Goal: Task Accomplishment & Management: Manage account settings

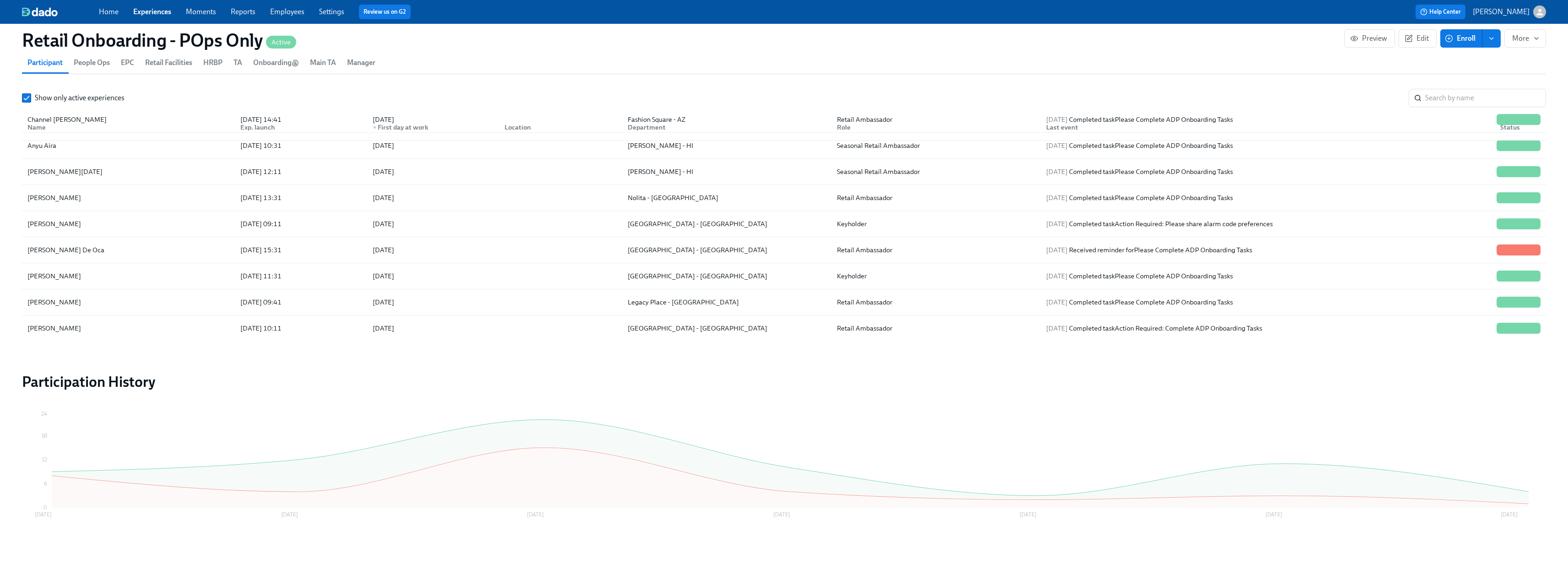
scroll to position [0, 15829]
click at [156, 14] on link "Experiences" at bounding box center [153, 12] width 38 height 9
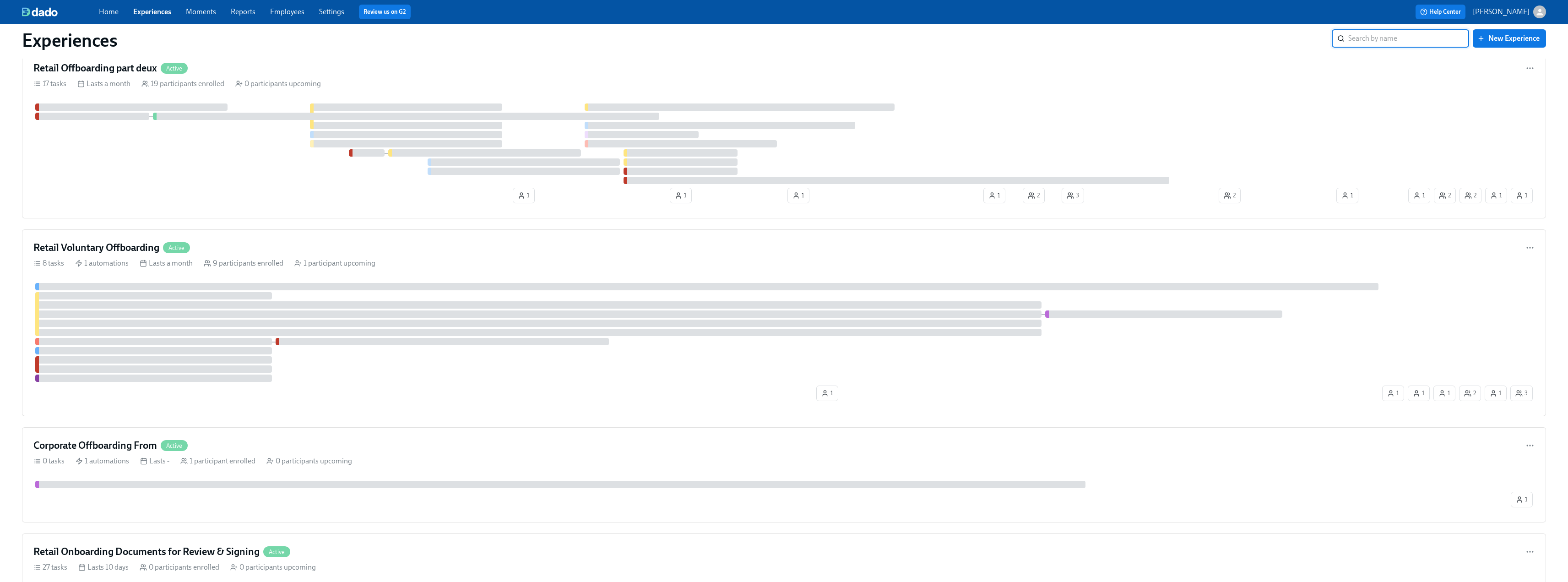
scroll to position [1924, 0]
click at [263, 247] on div "Retail Voluntary Offboarding Active" at bounding box center [784, 247] width 1501 height 14
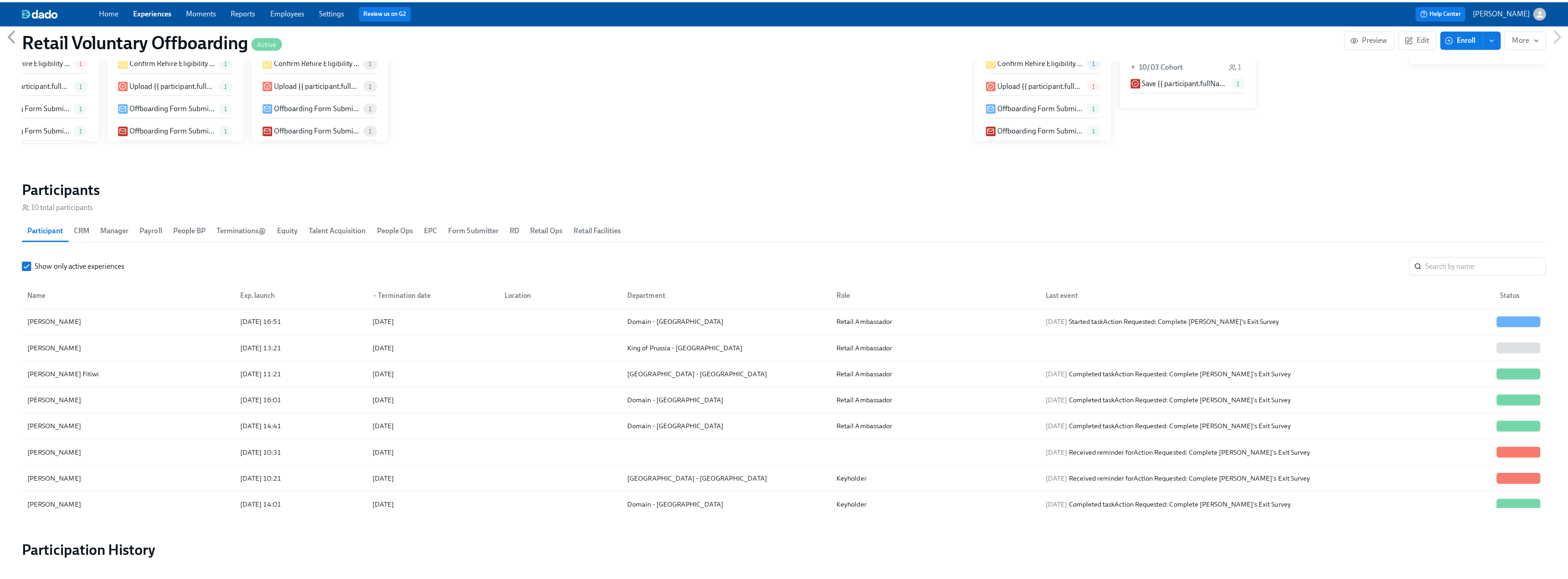
scroll to position [820, 0]
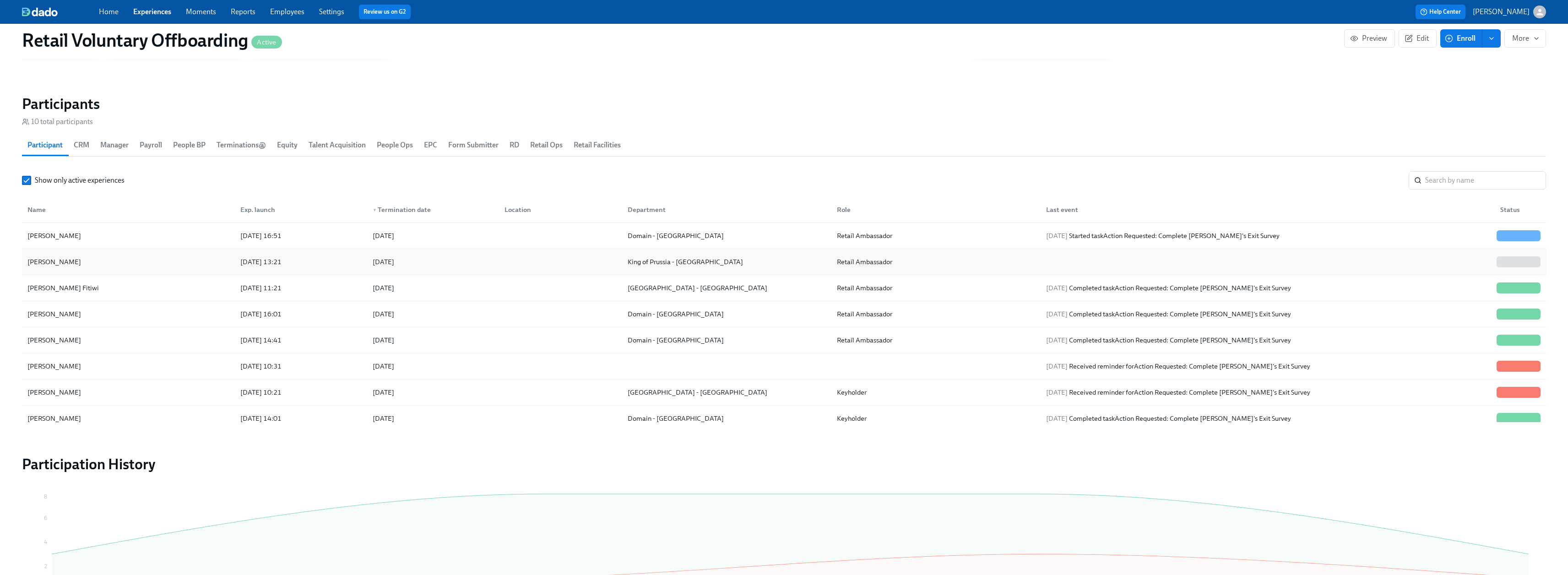
click at [69, 264] on div "[PERSON_NAME]" at bounding box center [54, 262] width 61 height 11
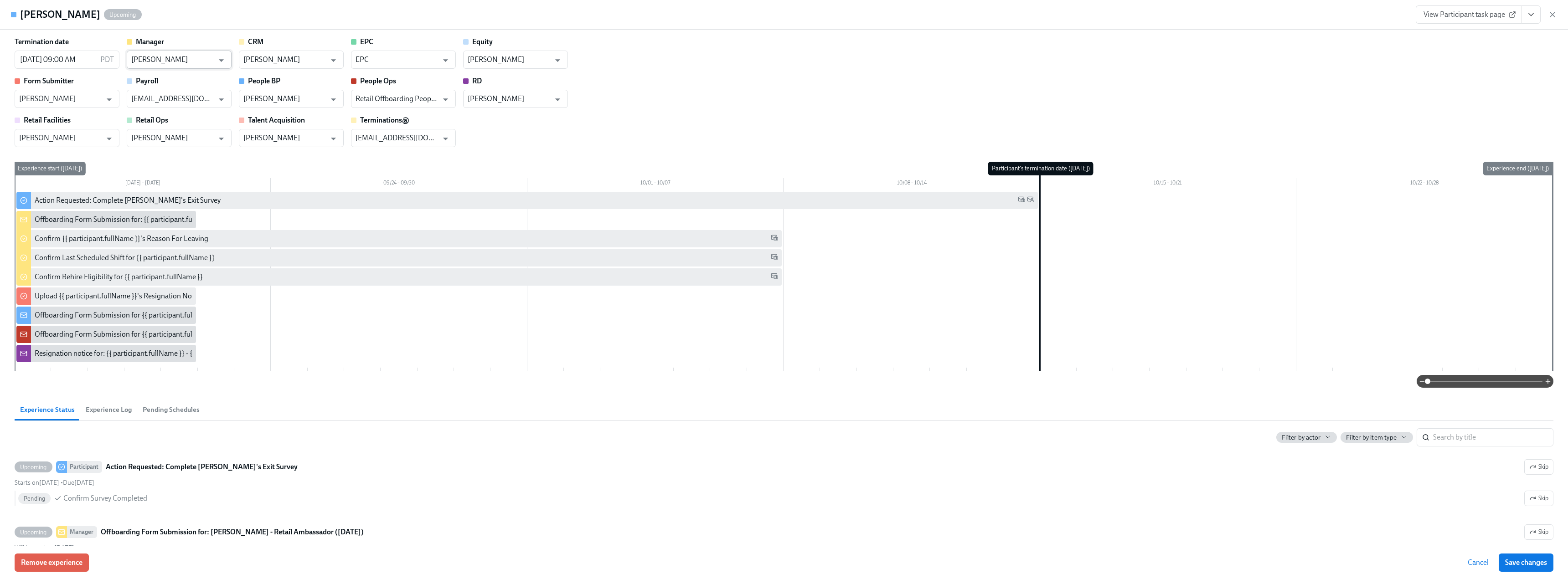
click at [206, 55] on input "Heather McFarland" at bounding box center [173, 60] width 82 height 18
click at [195, 91] on li "Mary Jelincic" at bounding box center [179, 97] width 105 height 15
type input "Mary Jelincic"
click at [576, 353] on span "Save changes" at bounding box center [1526, 562] width 42 height 9
type input "Mary Jelincic"
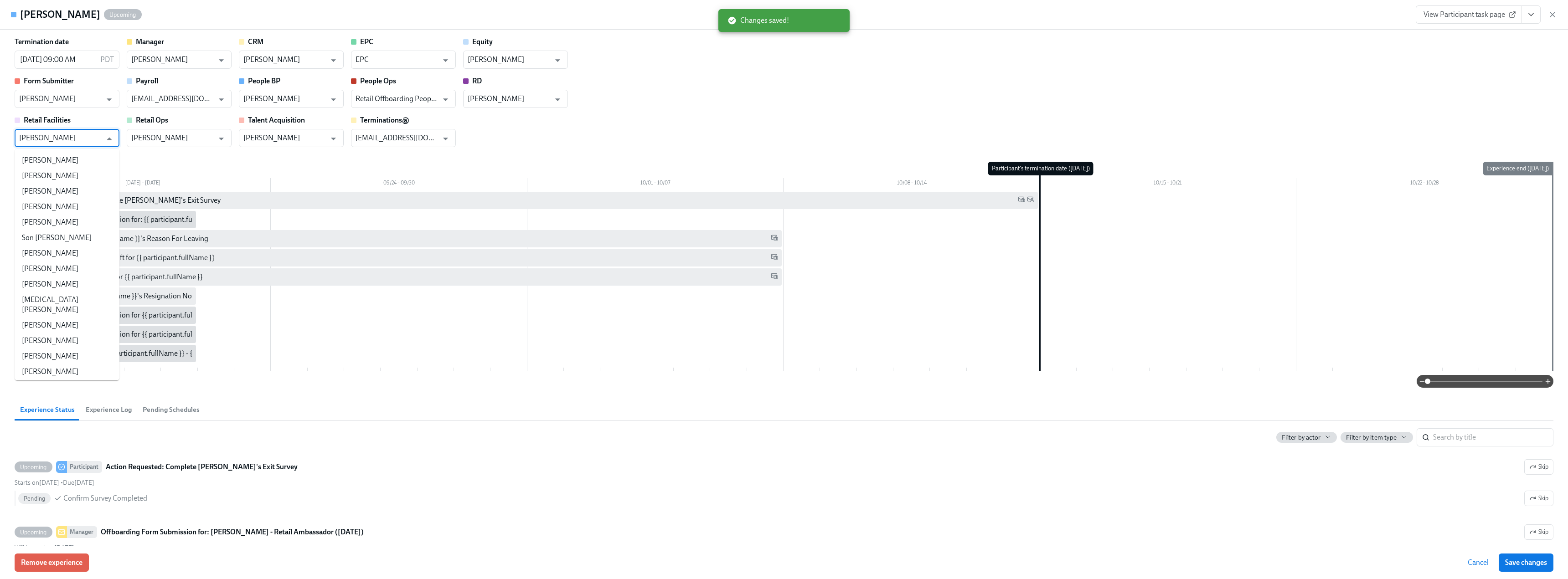
click at [82, 138] on input "Alyssa Cooper" at bounding box center [60, 138] width 82 height 18
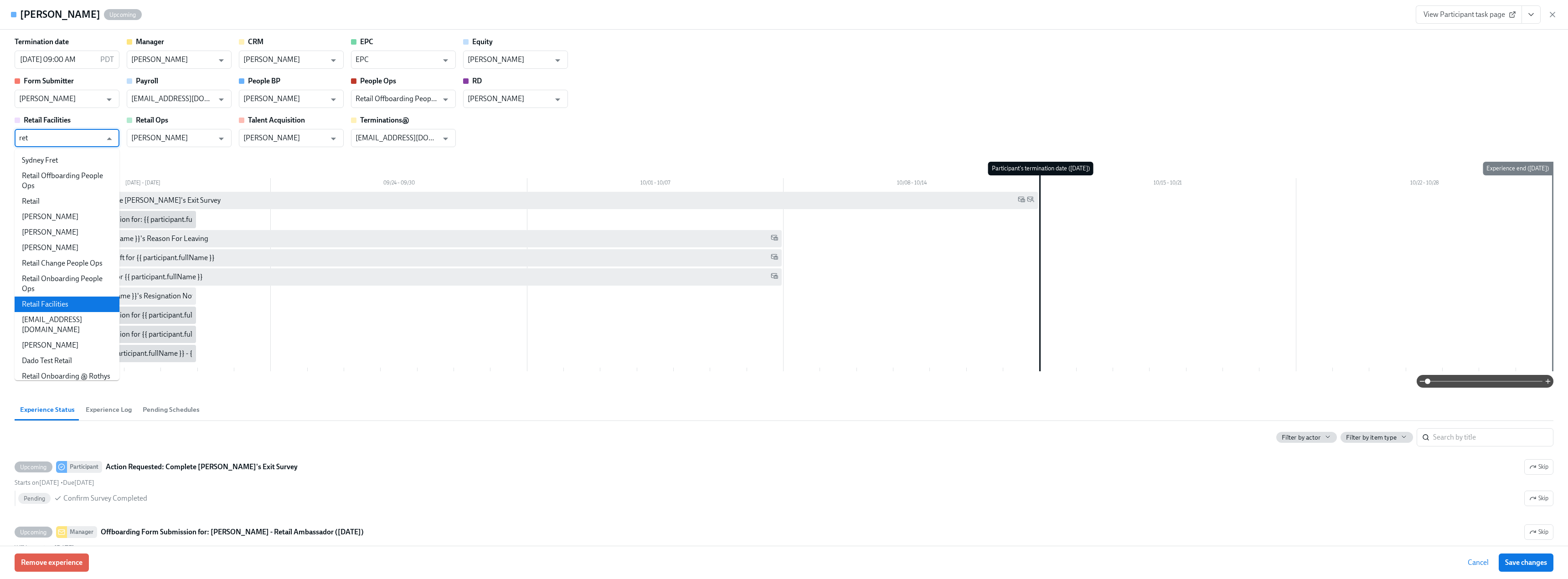
click at [53, 304] on li "Retail Facilities" at bounding box center [67, 304] width 105 height 15
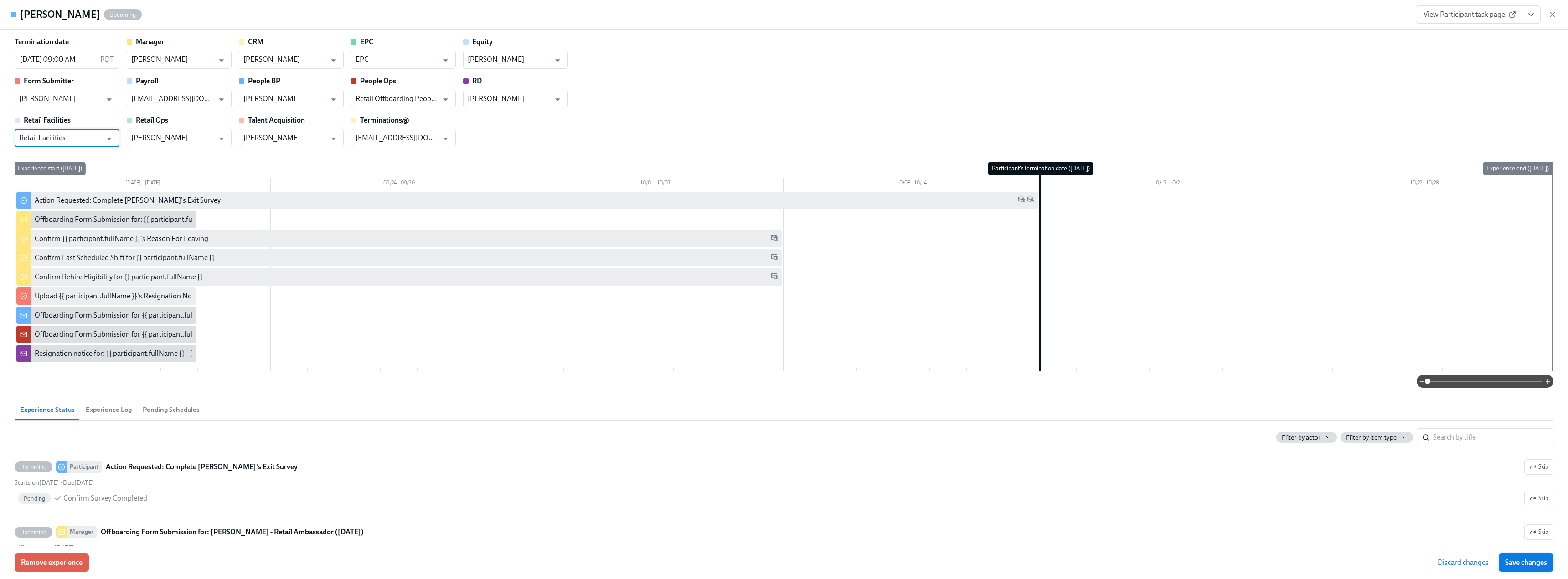
type input "Retail Facilities"
click at [576, 353] on span "Save changes" at bounding box center [1526, 562] width 42 height 9
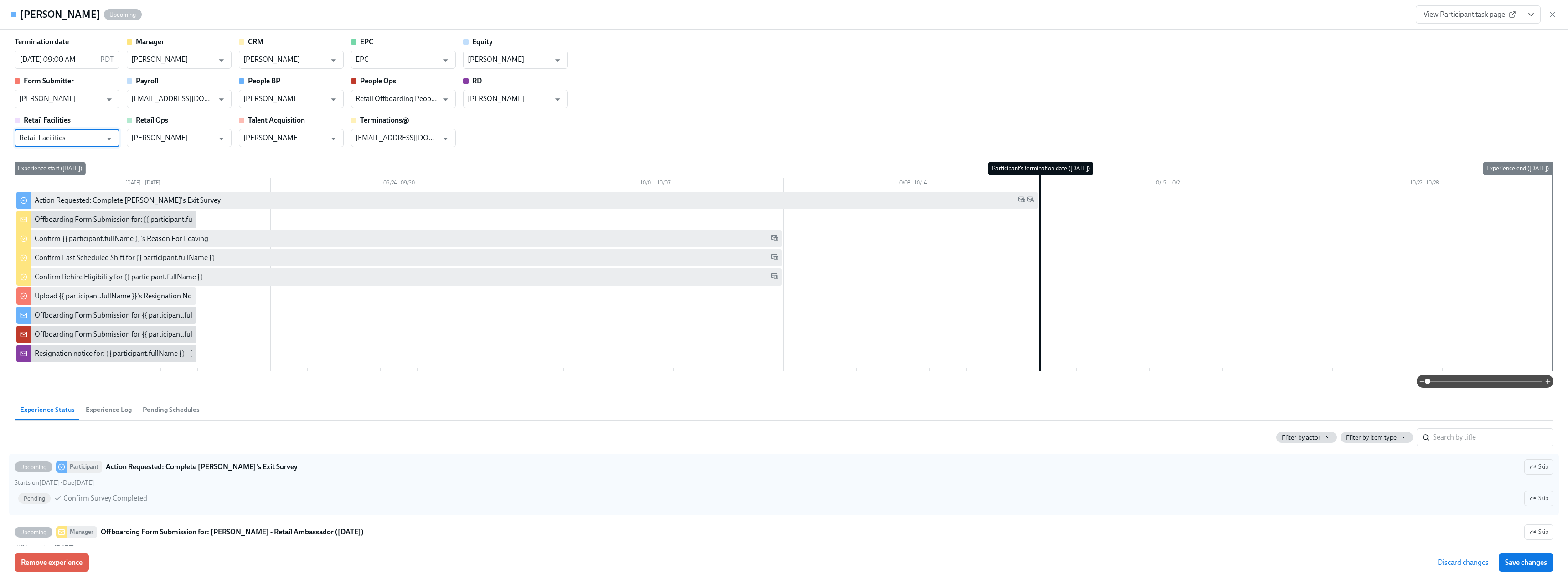
type input "Retail Facilities"
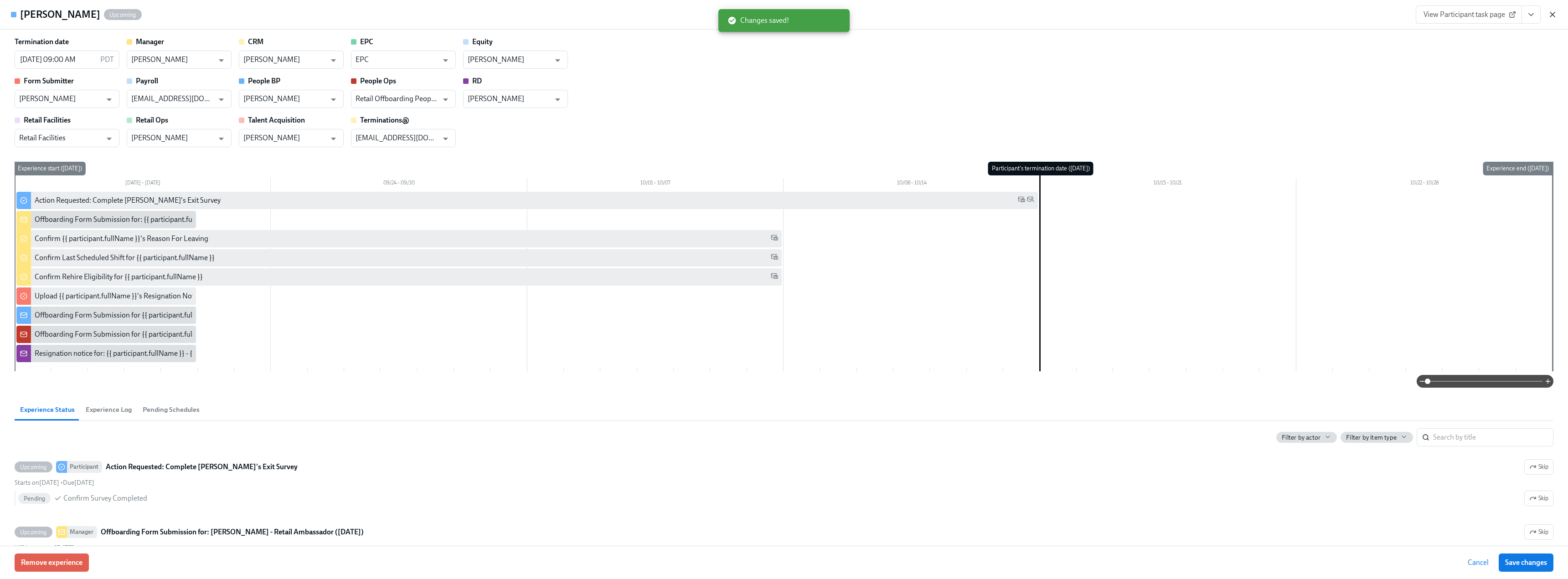
click at [576, 13] on icon "button" at bounding box center [1552, 14] width 4 height 4
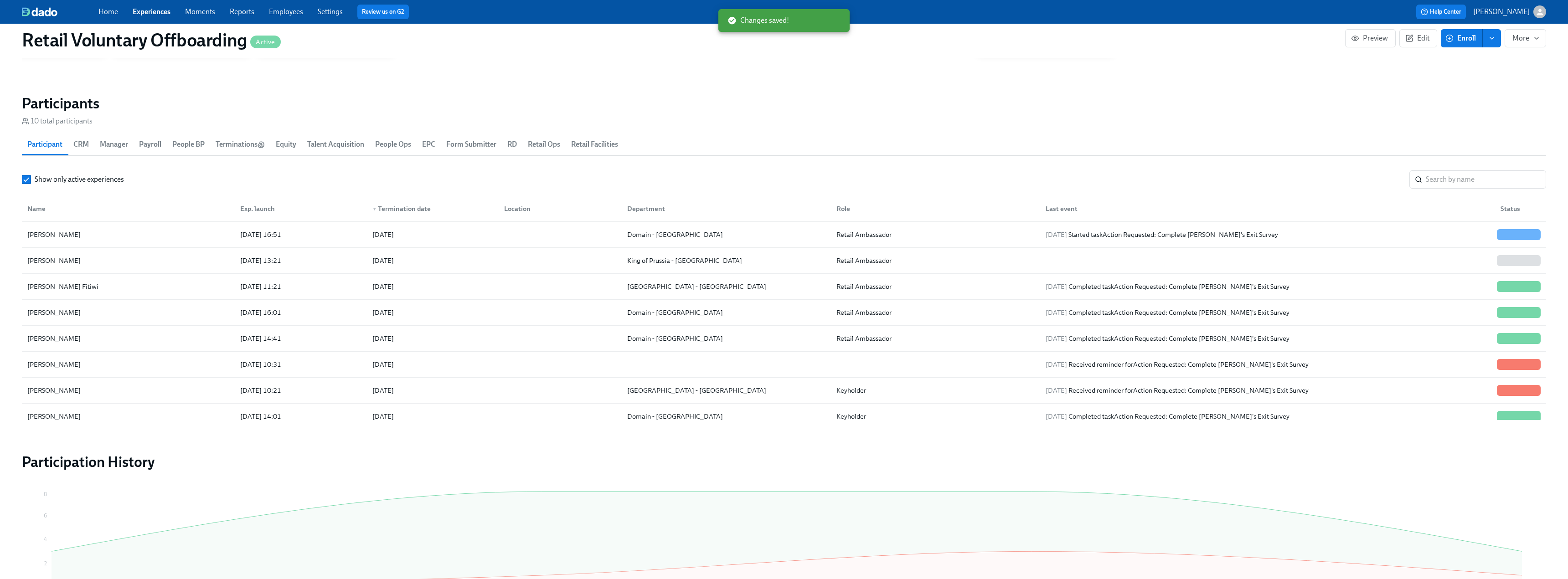
scroll to position [0, 485]
click at [69, 265] on div "[PERSON_NAME]" at bounding box center [54, 261] width 61 height 11
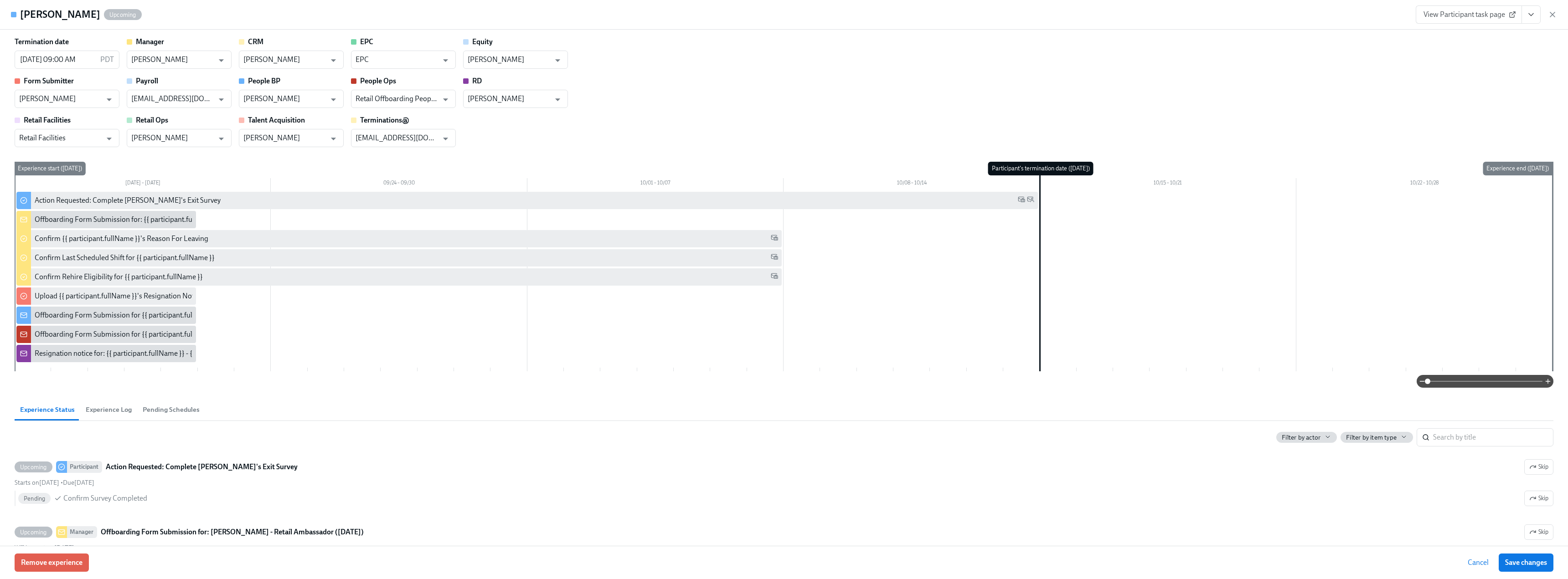
click at [576, 15] on icon "View task page" at bounding box center [1530, 15] width 4 height 2
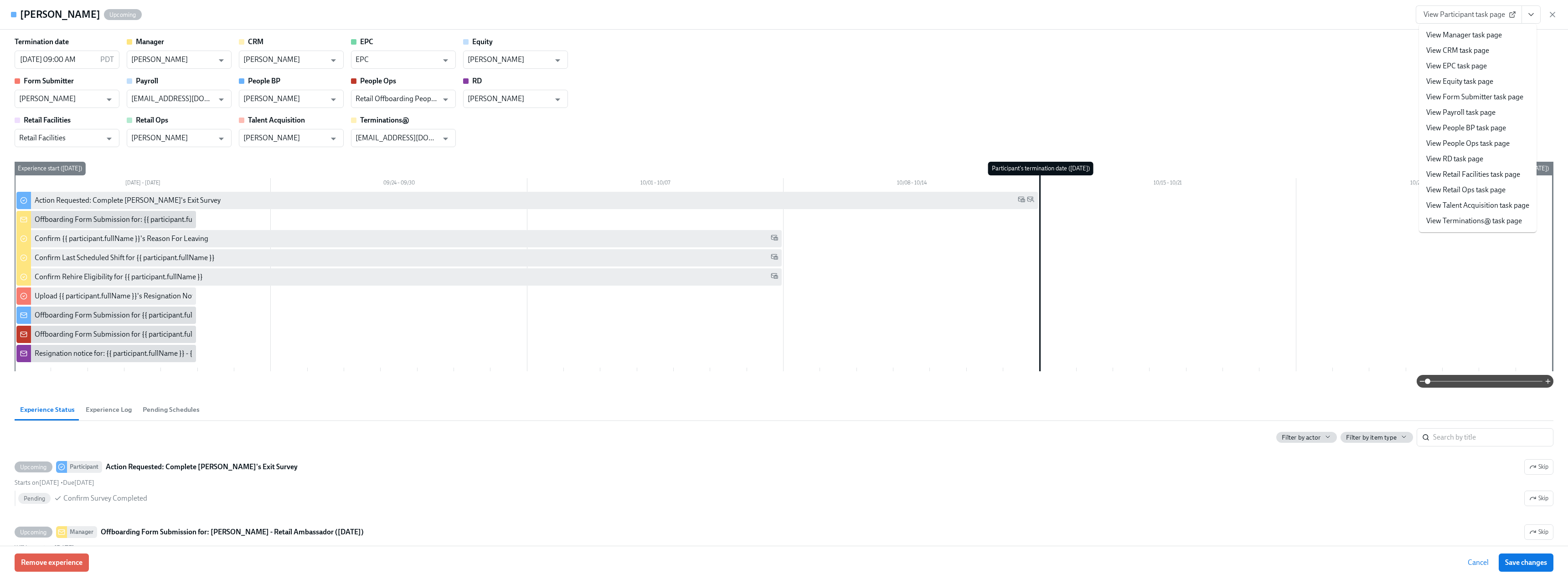
click at [576, 34] on li "View Manager task page" at bounding box center [1478, 34] width 117 height 15
click at [576, 32] on link "View Manager task page" at bounding box center [1464, 35] width 76 height 10
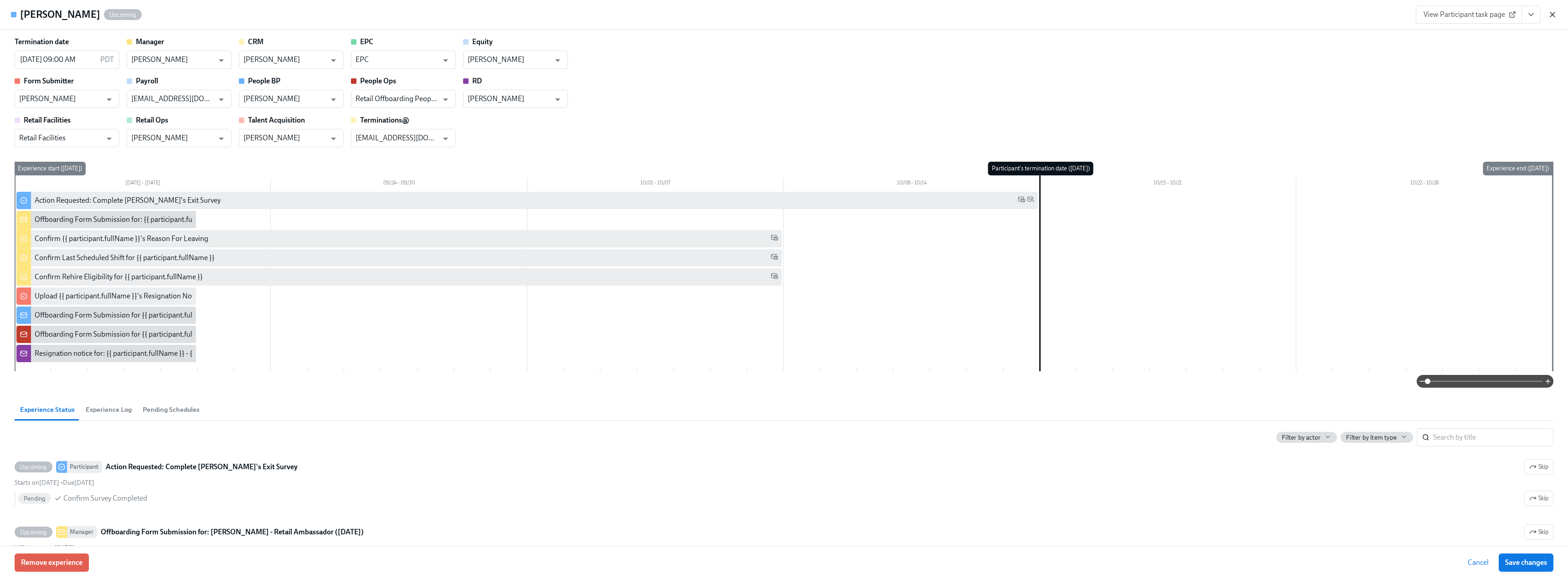
click at [576, 11] on icon "button" at bounding box center [1553, 14] width 9 height 9
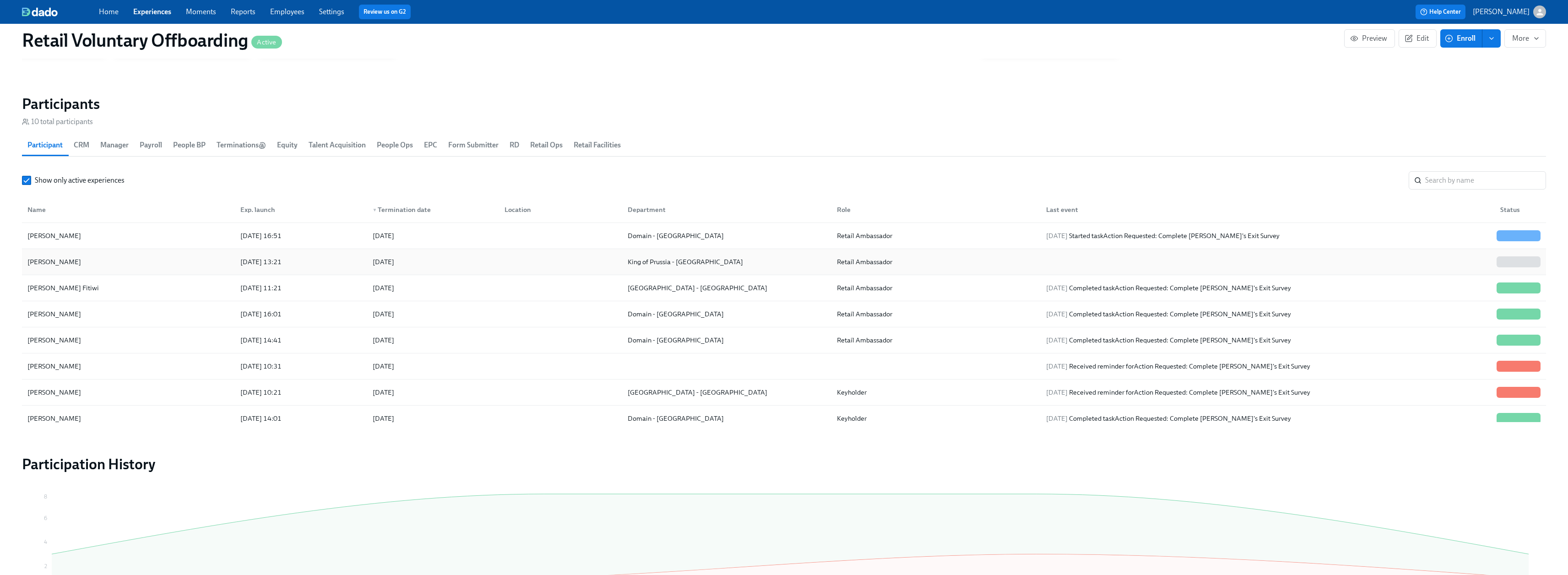
click at [84, 259] on div "[PERSON_NAME]" at bounding box center [128, 262] width 209 height 19
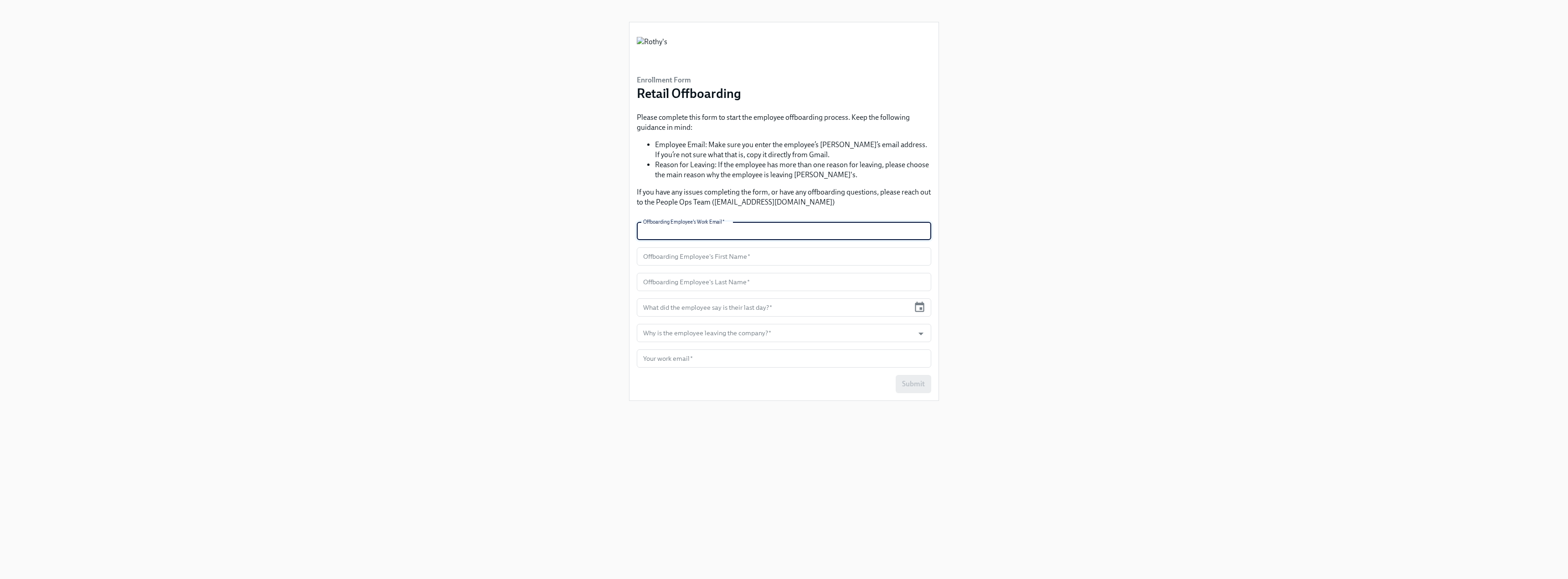
click at [760, 234] on input "text" at bounding box center [784, 231] width 295 height 18
click at [657, 237] on input "text" at bounding box center [784, 231] width 295 height 18
paste input "jhernandez@rothys.com"
type input "jhernandez@rothys.com"
click at [652, 256] on input "text" at bounding box center [784, 257] width 295 height 18
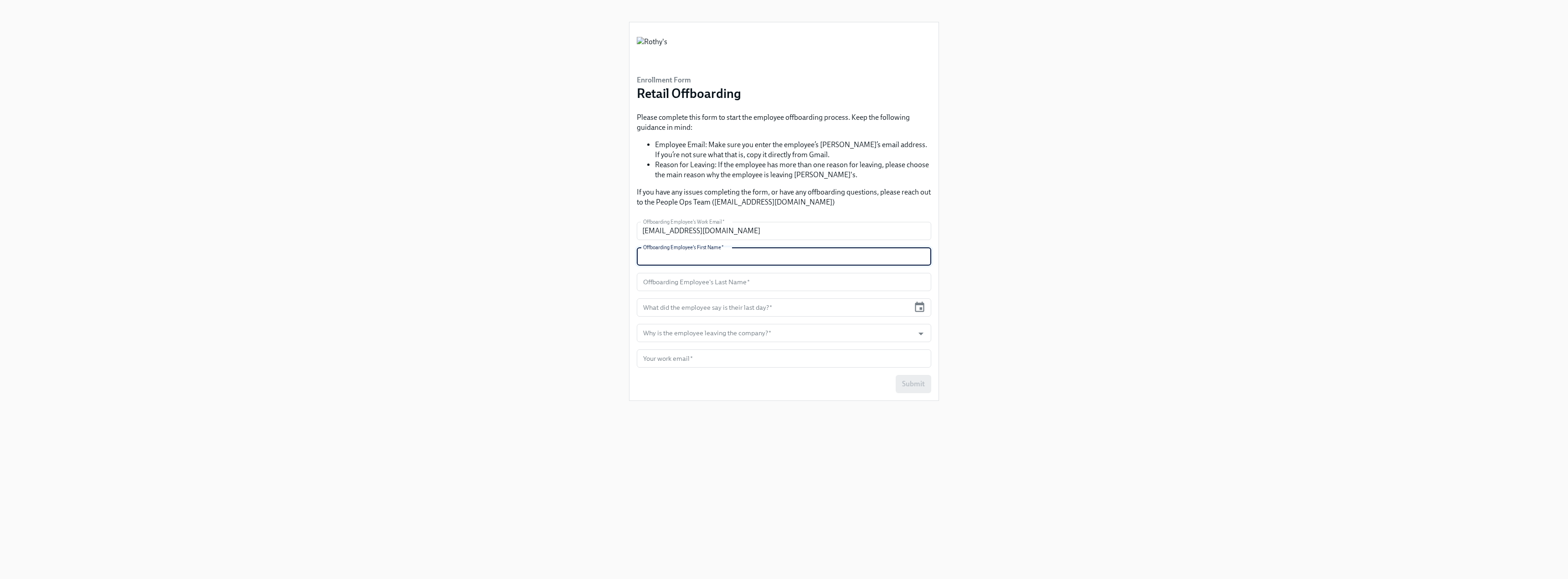
paste input "Julia"
type input "Julia"
click at [657, 286] on input "text" at bounding box center [784, 282] width 295 height 18
paste input "Hernandez"
type input "Hernandez"
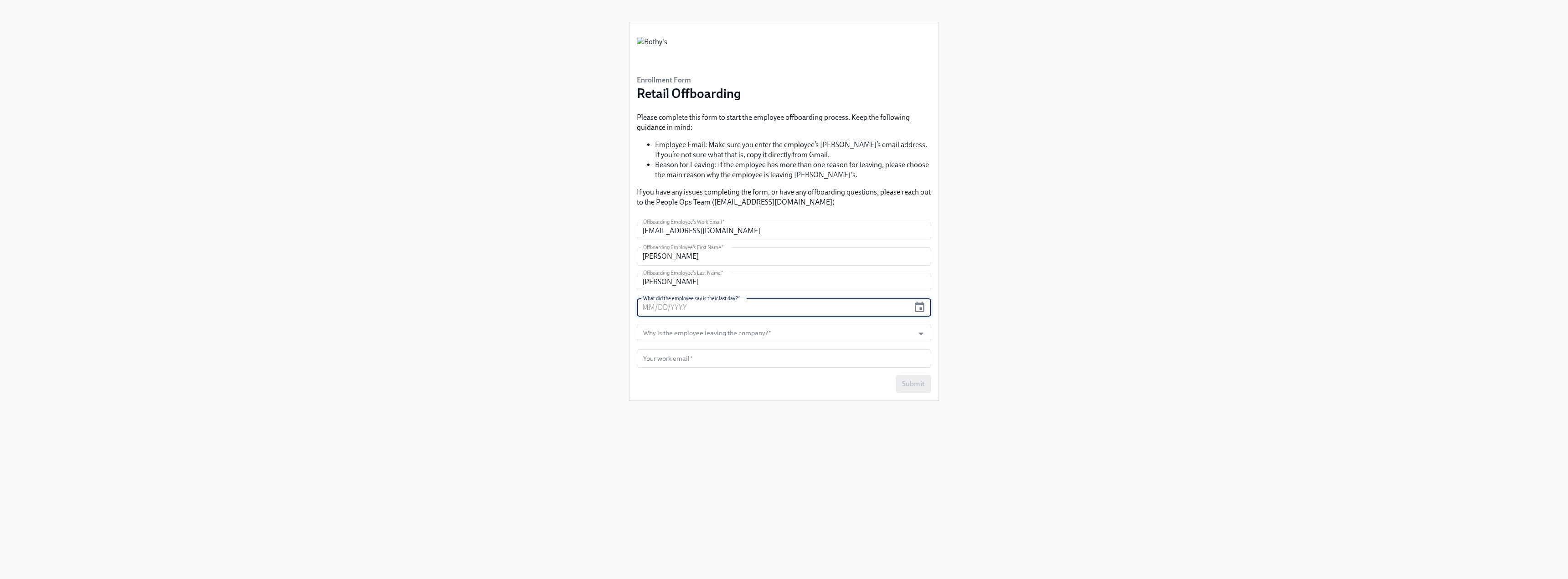
click at [701, 306] on input "text" at bounding box center [774, 308] width 273 height 18
type input "10/15/2025"
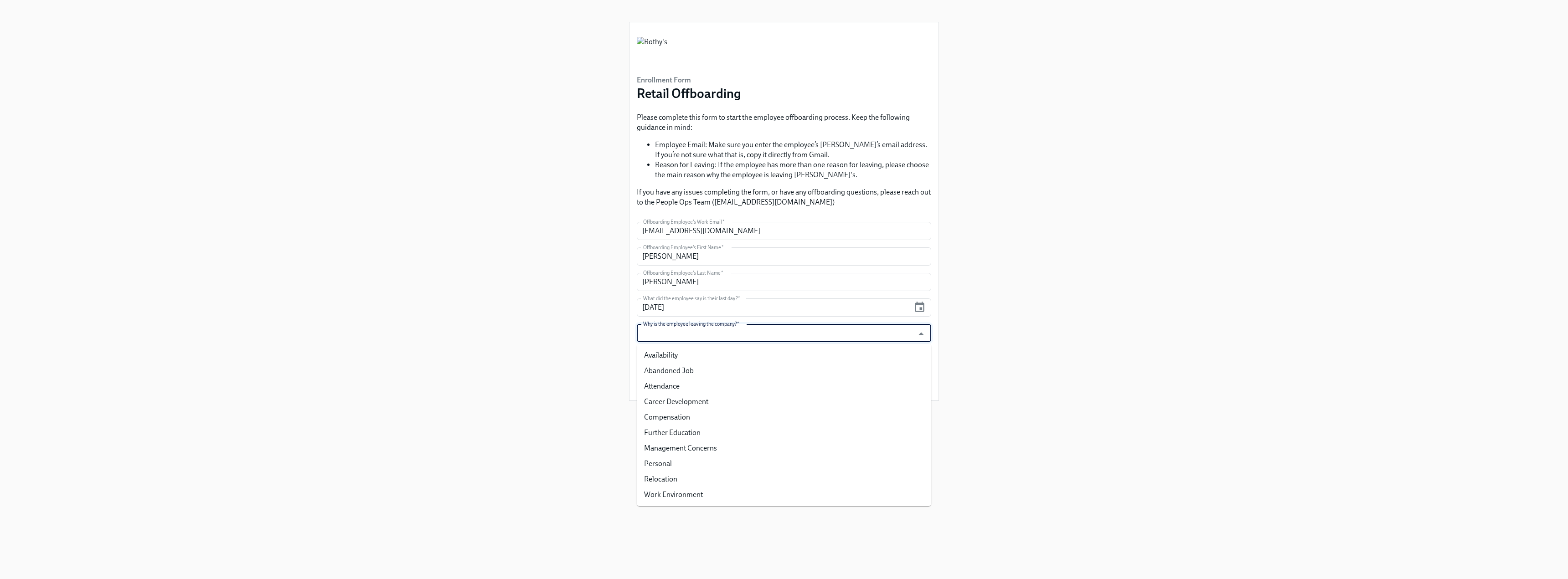
click at [694, 330] on input "Why is the employee leaving the company?   *" at bounding box center [775, 333] width 268 height 18
click at [682, 462] on li "Personal" at bounding box center [784, 463] width 295 height 15
type input "Personal"
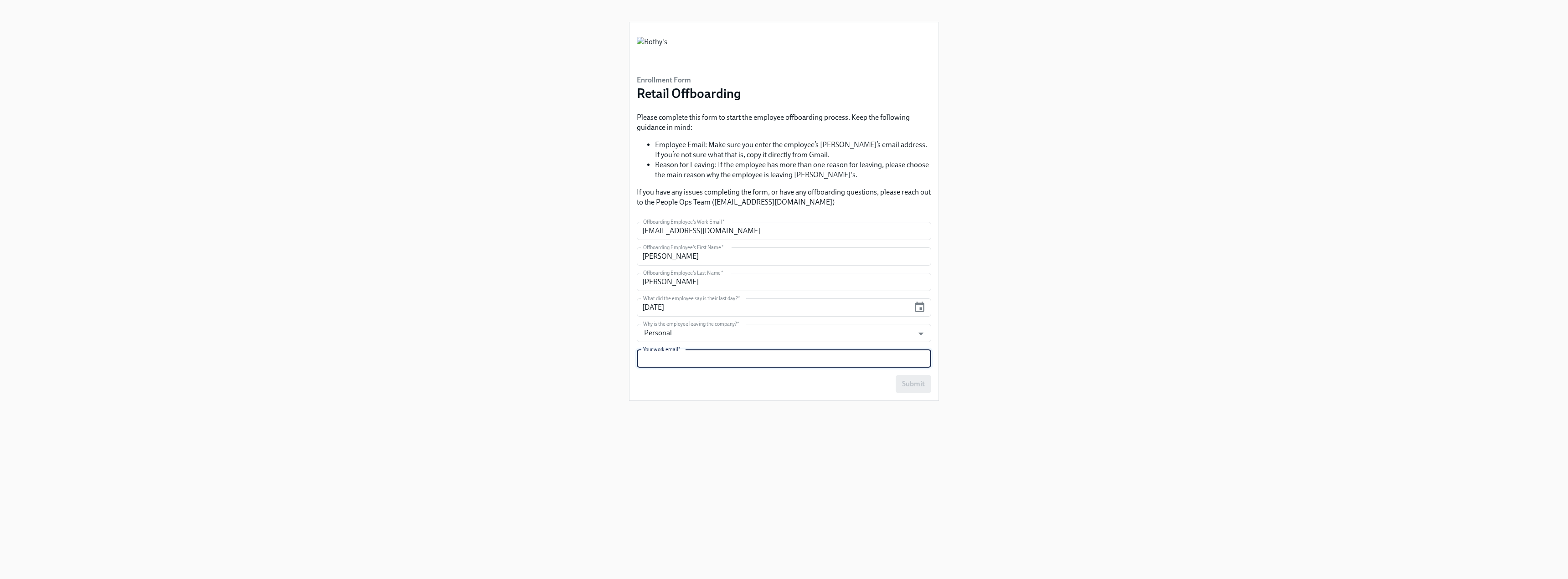
click at [652, 355] on input "text" at bounding box center [784, 359] width 295 height 18
type input "mjelincic@rothys.com"
click at [916, 382] on span "Submit" at bounding box center [913, 384] width 23 height 9
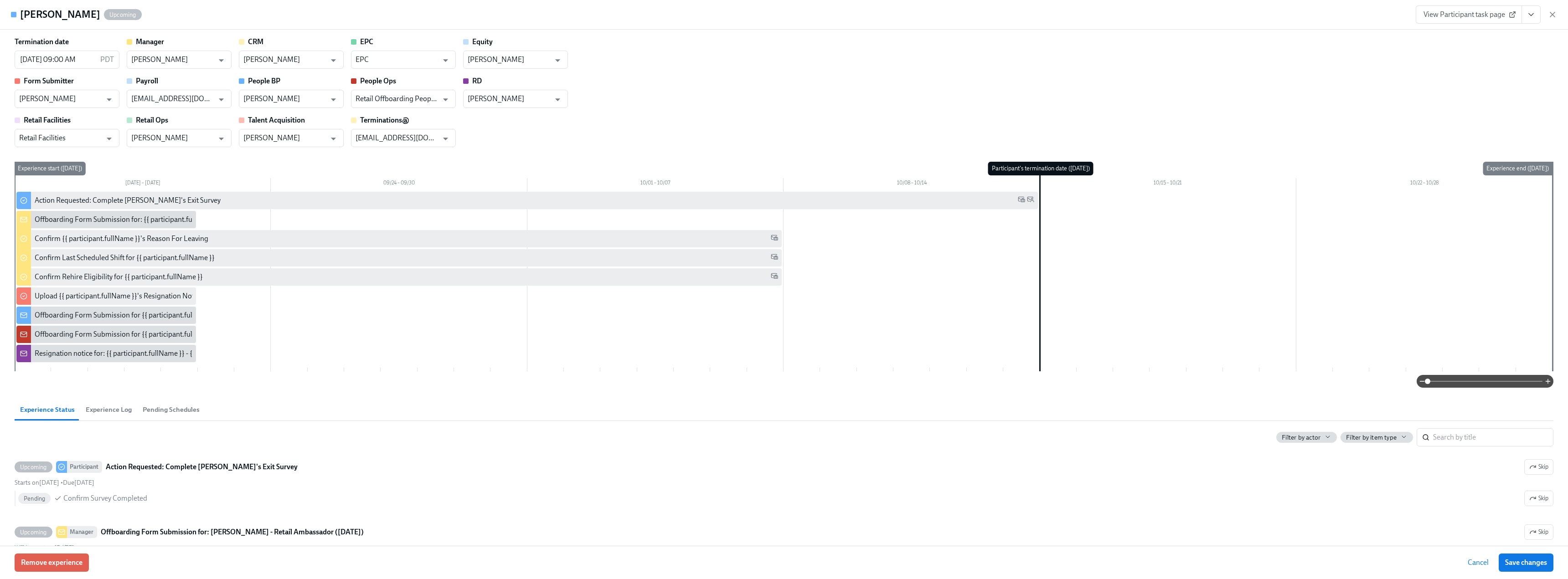
click at [1535, 15] on icon "View task page" at bounding box center [1531, 14] width 9 height 9
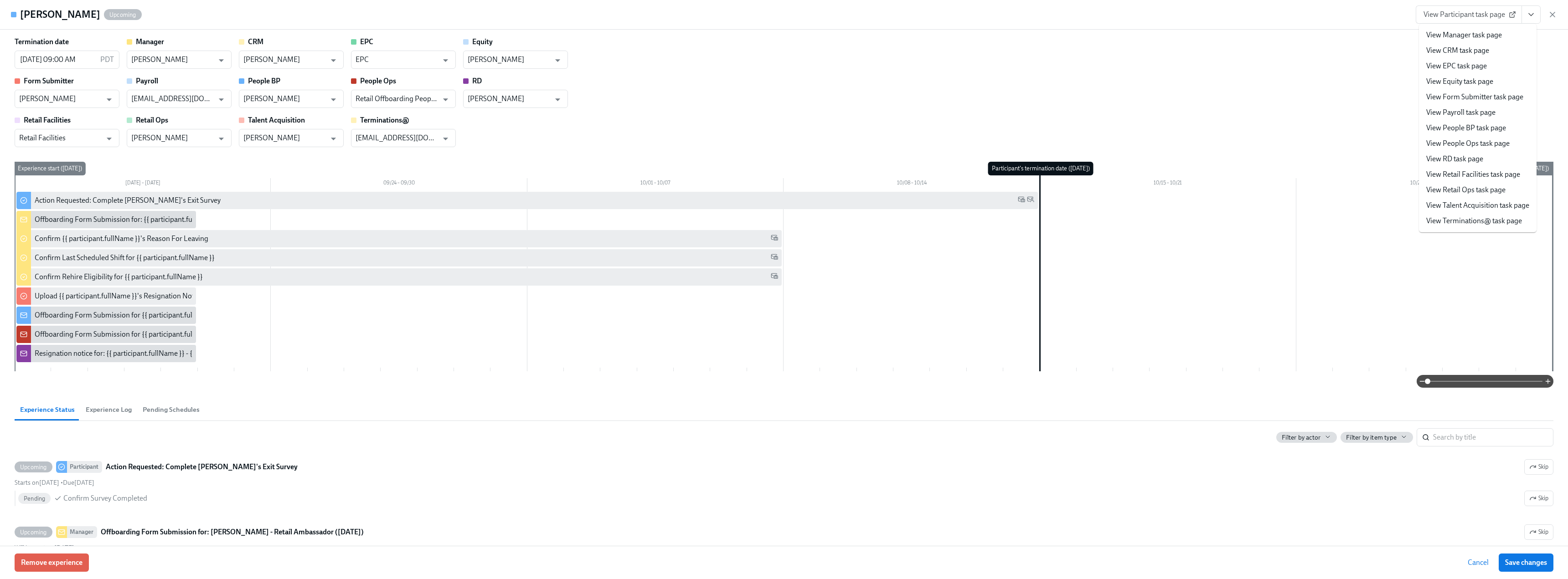
click at [1491, 34] on link "View Manager task page" at bounding box center [1464, 35] width 76 height 10
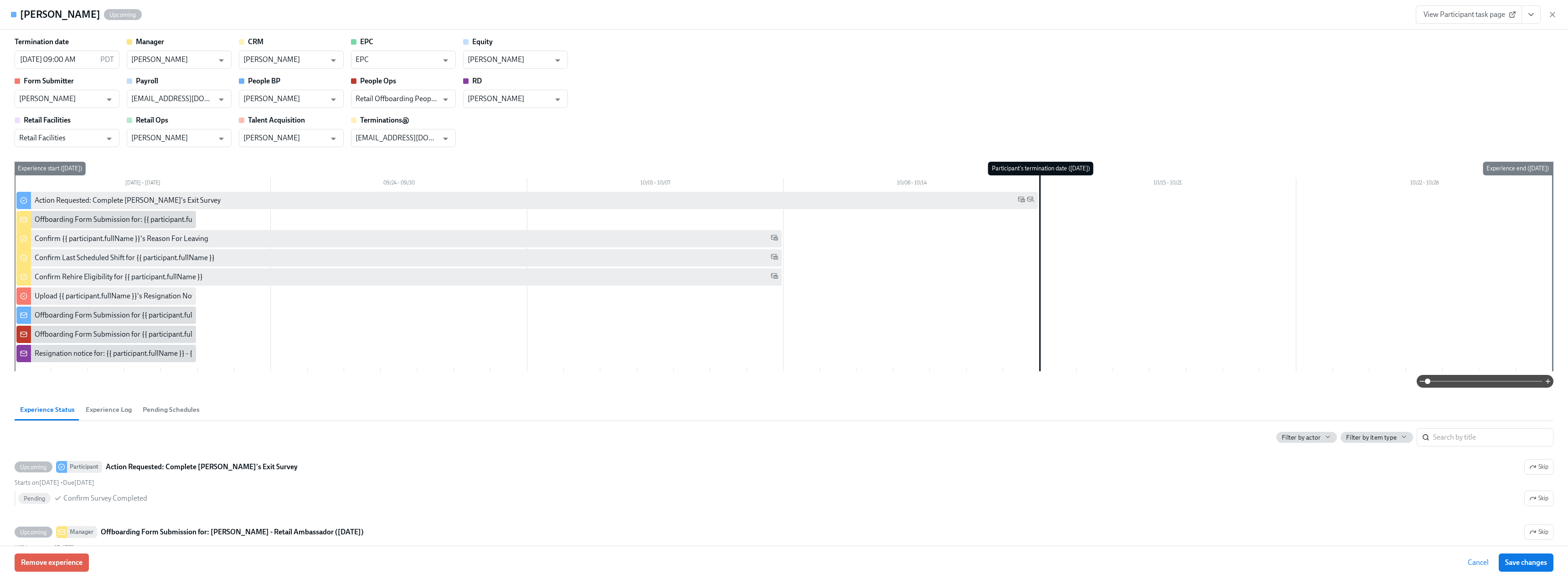
click at [82, 221] on div "Offboarding Form Submission for: {{ participant.fullName }} - {{ participant.ro…" at bounding box center [249, 219] width 430 height 10
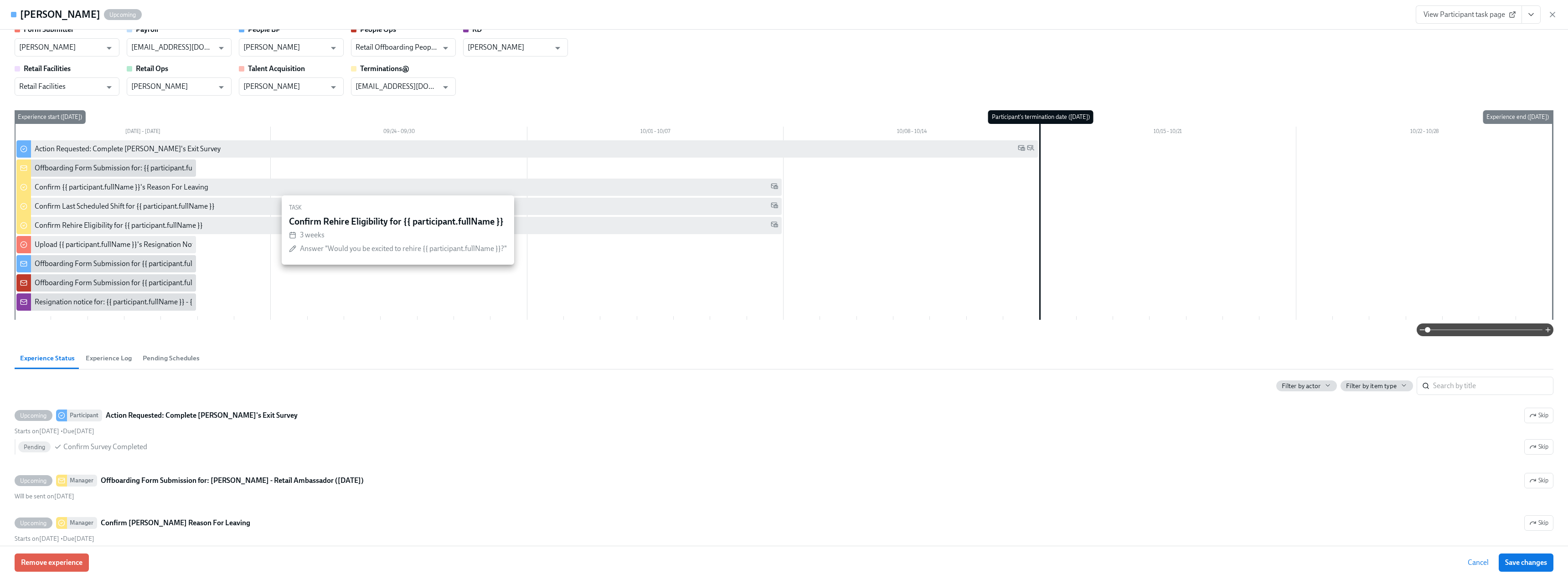
scroll to position [91, 0]
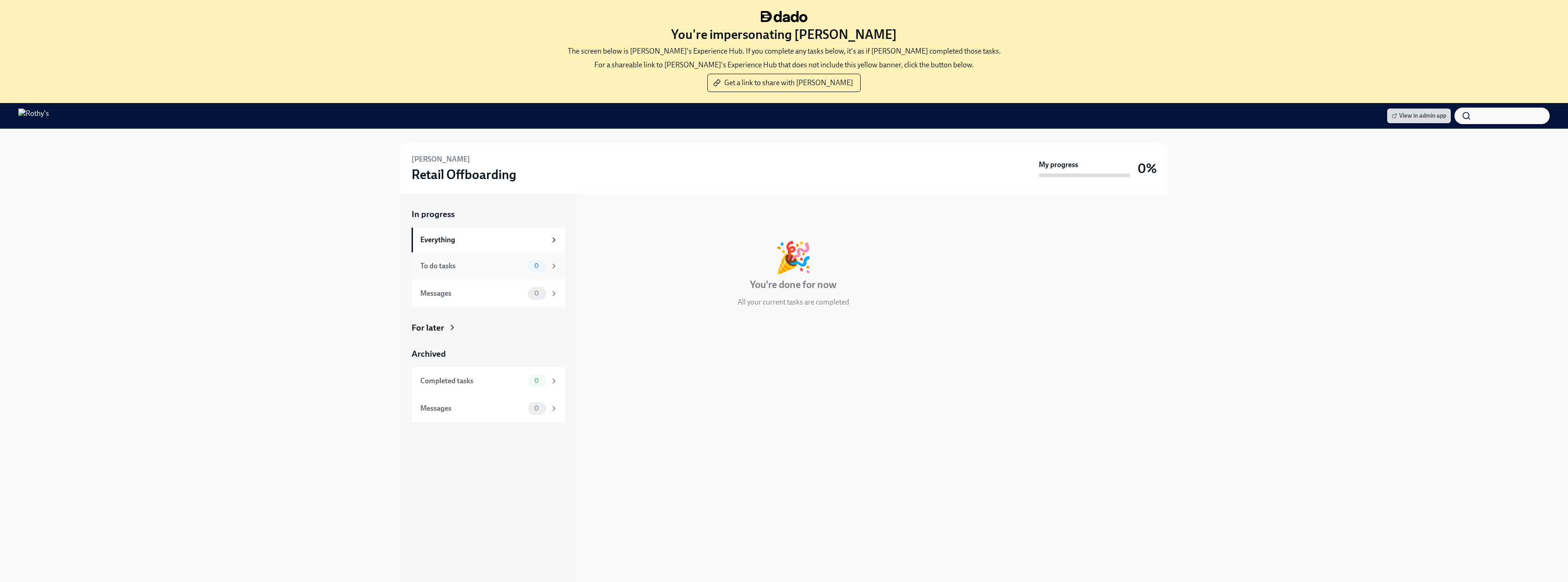
click at [543, 254] on div "To do tasks 0" at bounding box center [488, 266] width 154 height 27
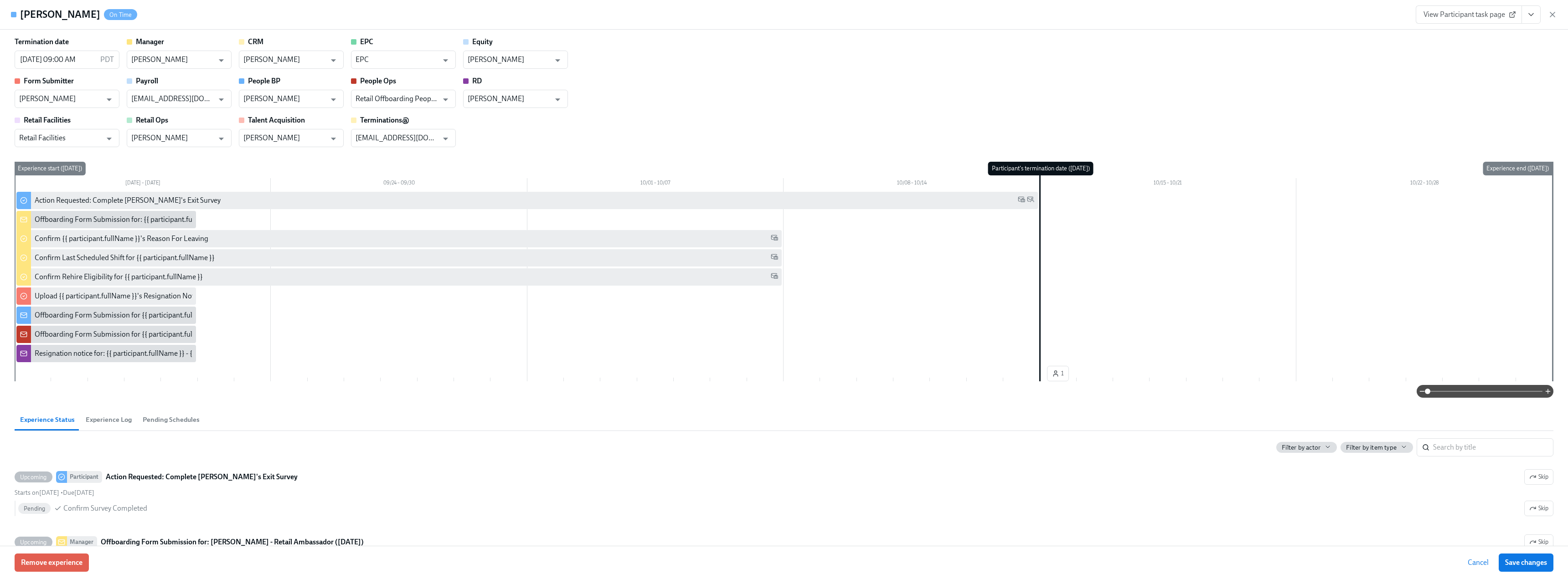
scroll to position [0, 492]
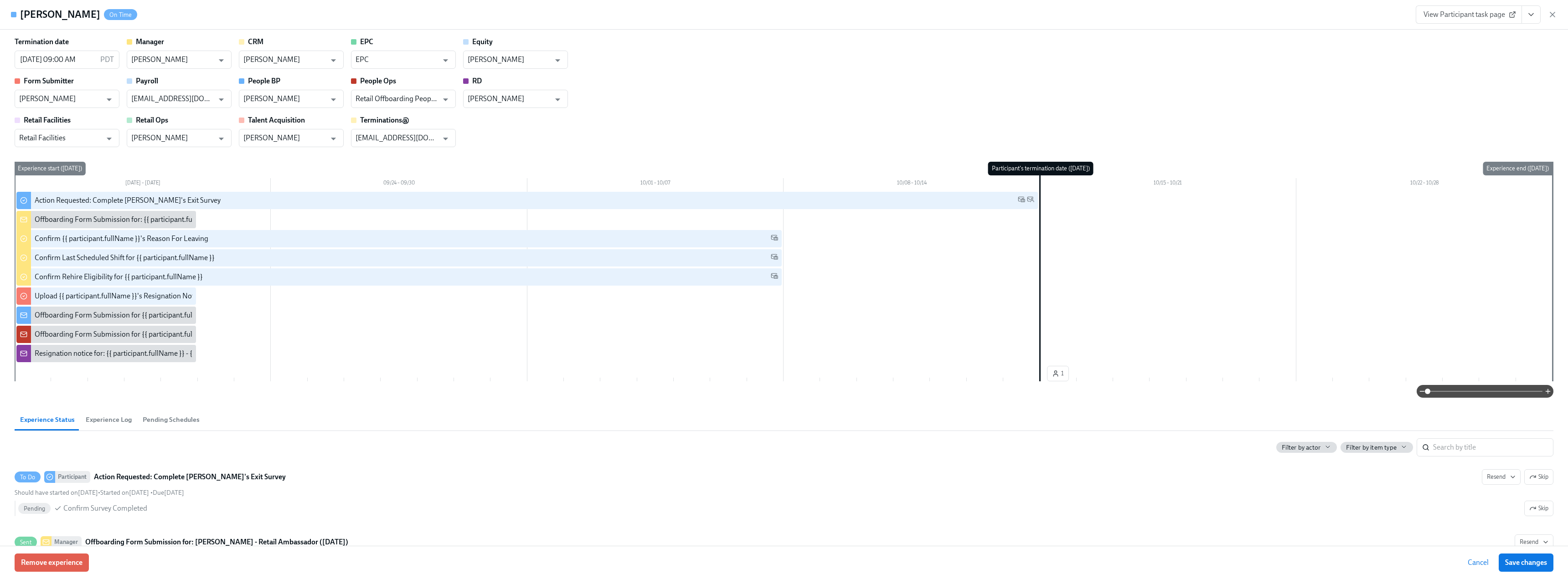
click at [1531, 13] on icon "View task page" at bounding box center [1531, 14] width 9 height 9
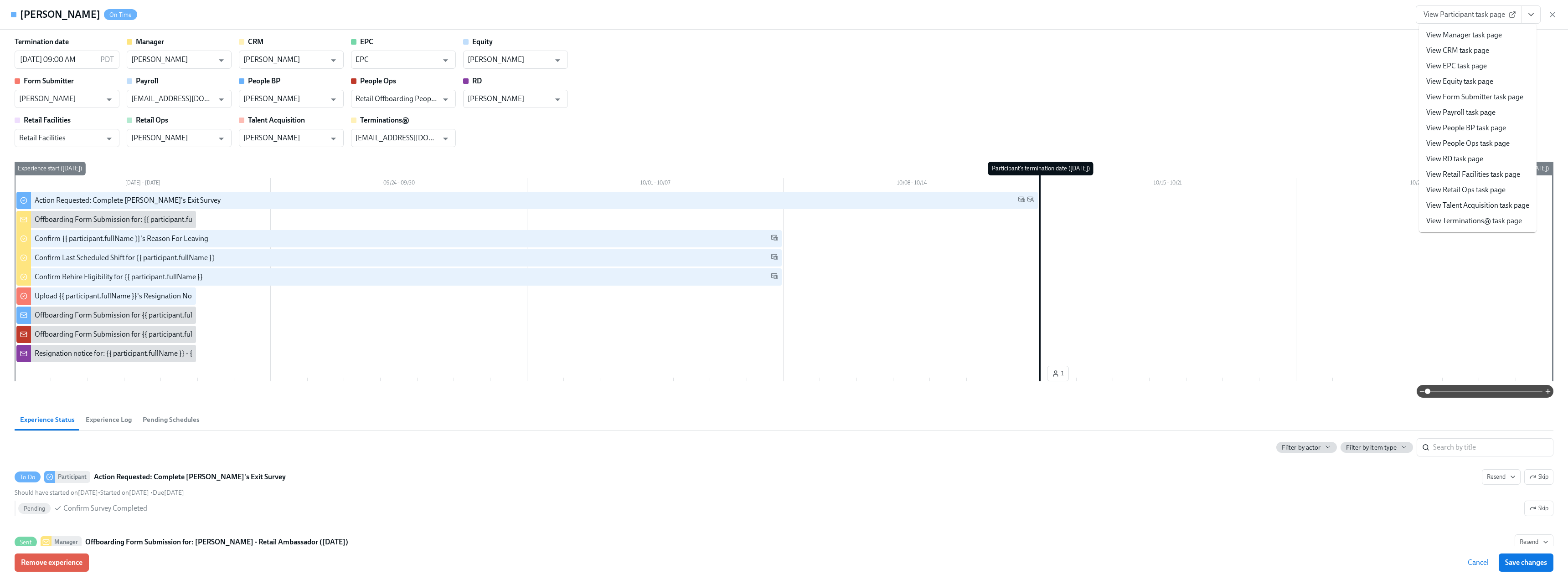
click at [1489, 34] on link "View Manager task page" at bounding box center [1464, 35] width 76 height 10
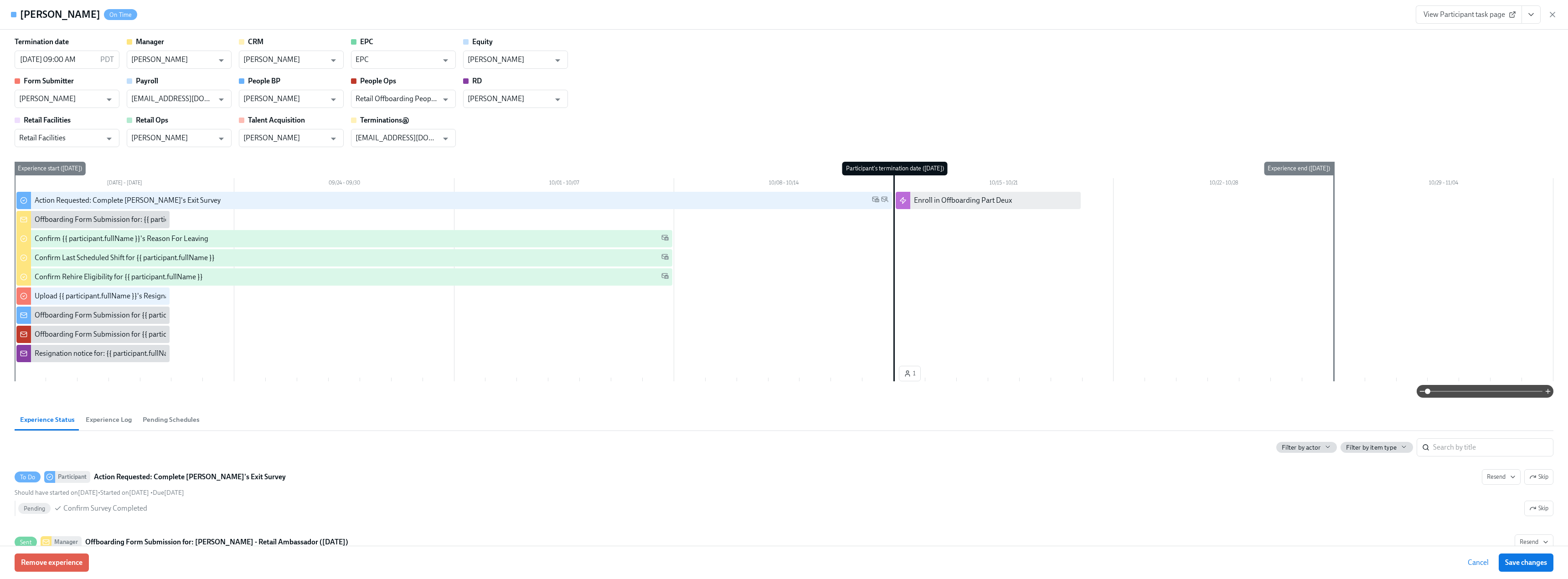
scroll to position [0, 636]
click at [1536, 12] on button "View task page" at bounding box center [1531, 15] width 19 height 18
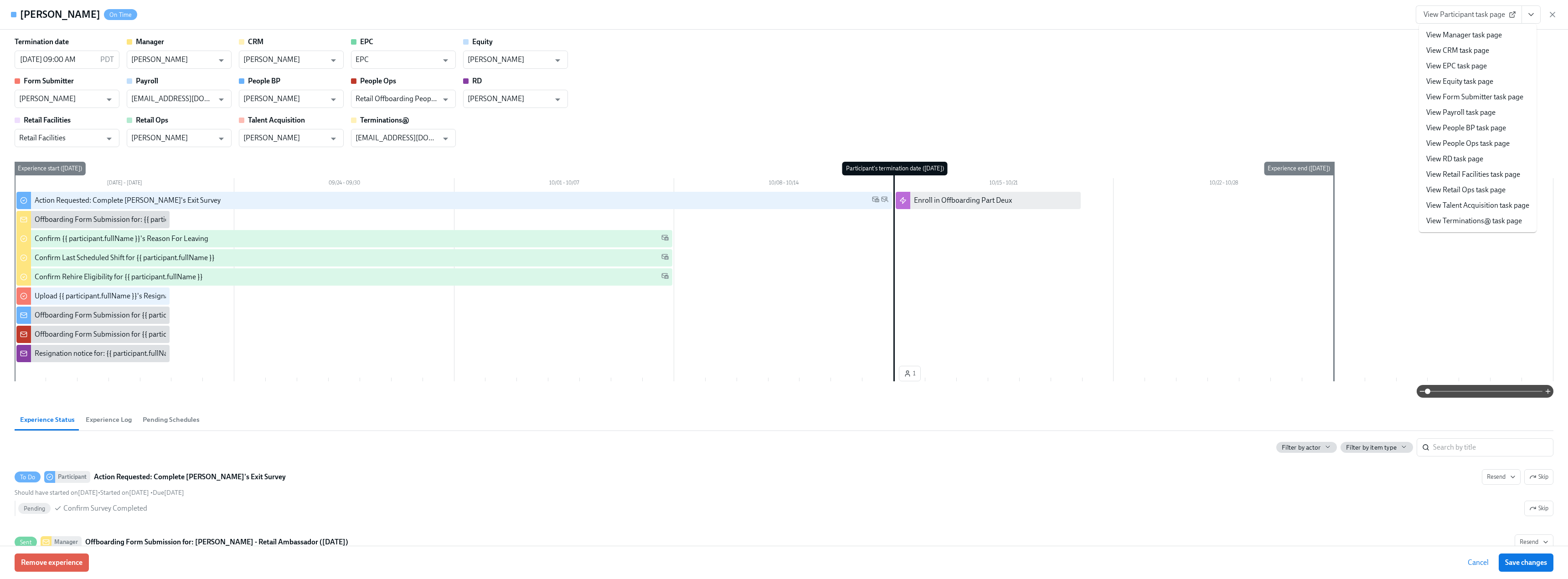
click at [1462, 95] on link "View Form Submitter task page" at bounding box center [1475, 97] width 97 height 10
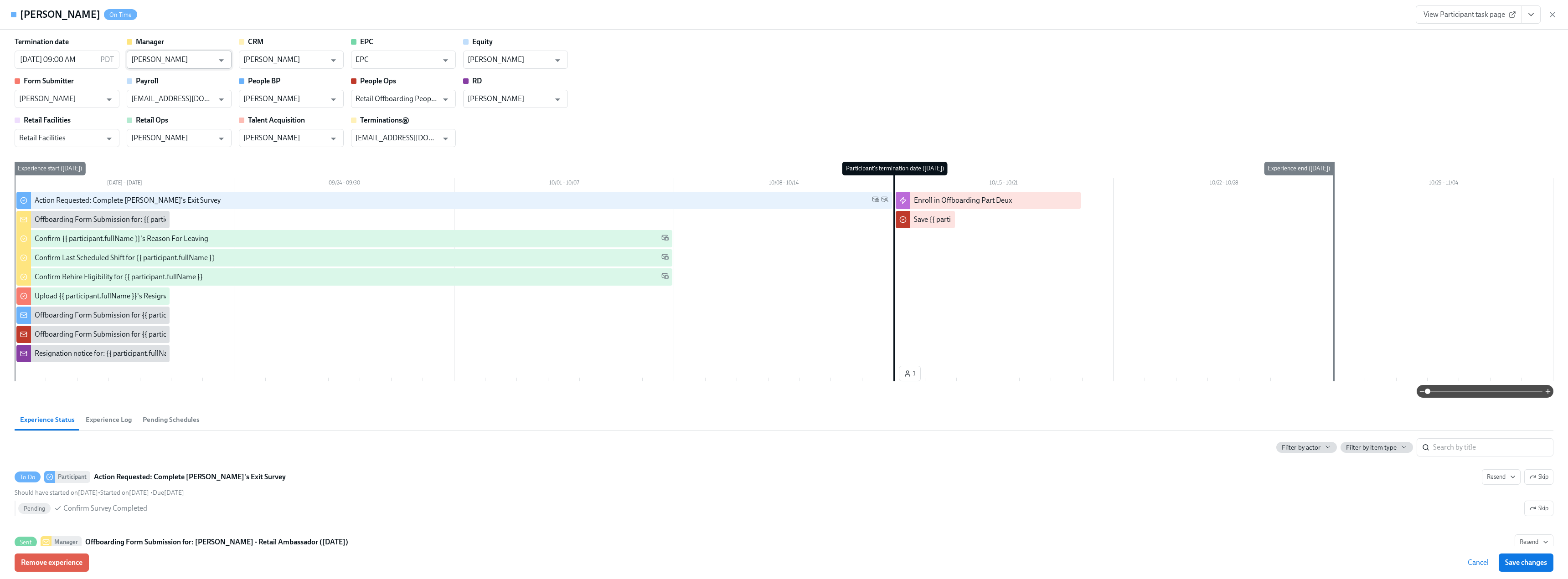
click at [175, 66] on input "Mary Jelincic" at bounding box center [173, 60] width 82 height 18
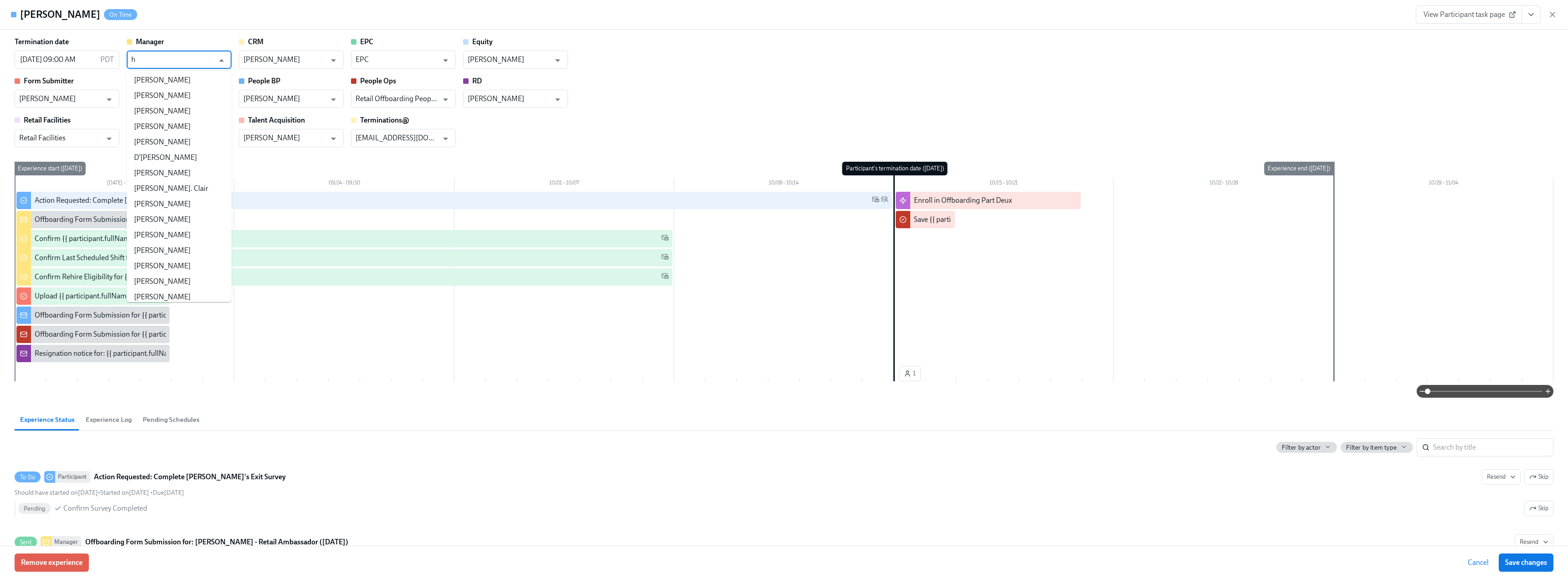
scroll to position [0, 0]
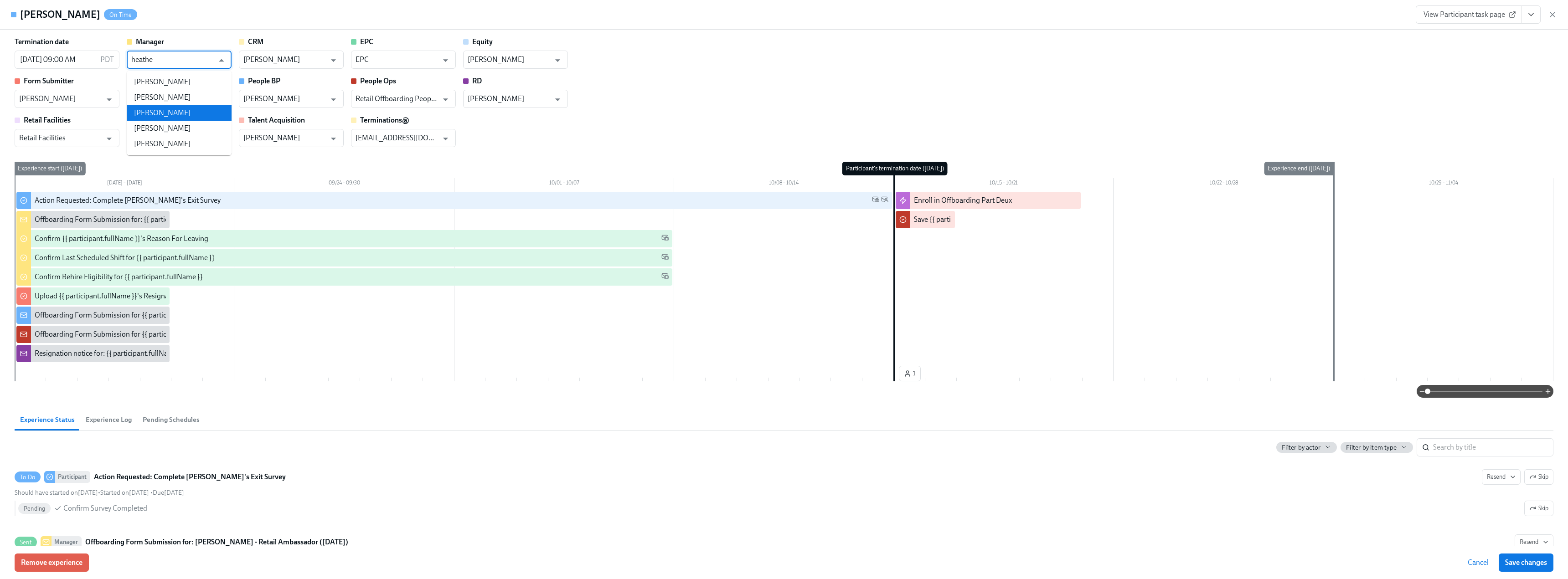
click at [214, 108] on li "Heather McFarland" at bounding box center [179, 112] width 105 height 15
type input "Heather McFarland"
click at [821, 66] on div "Termination date 10/15/2025 09:00 AM PDT ​ Manager Heather McFarland ​ CRM Lail…" at bounding box center [784, 92] width 1539 height 110
click at [1534, 567] on button "Save changes" at bounding box center [1526, 563] width 55 height 18
type input "Heather McFarland"
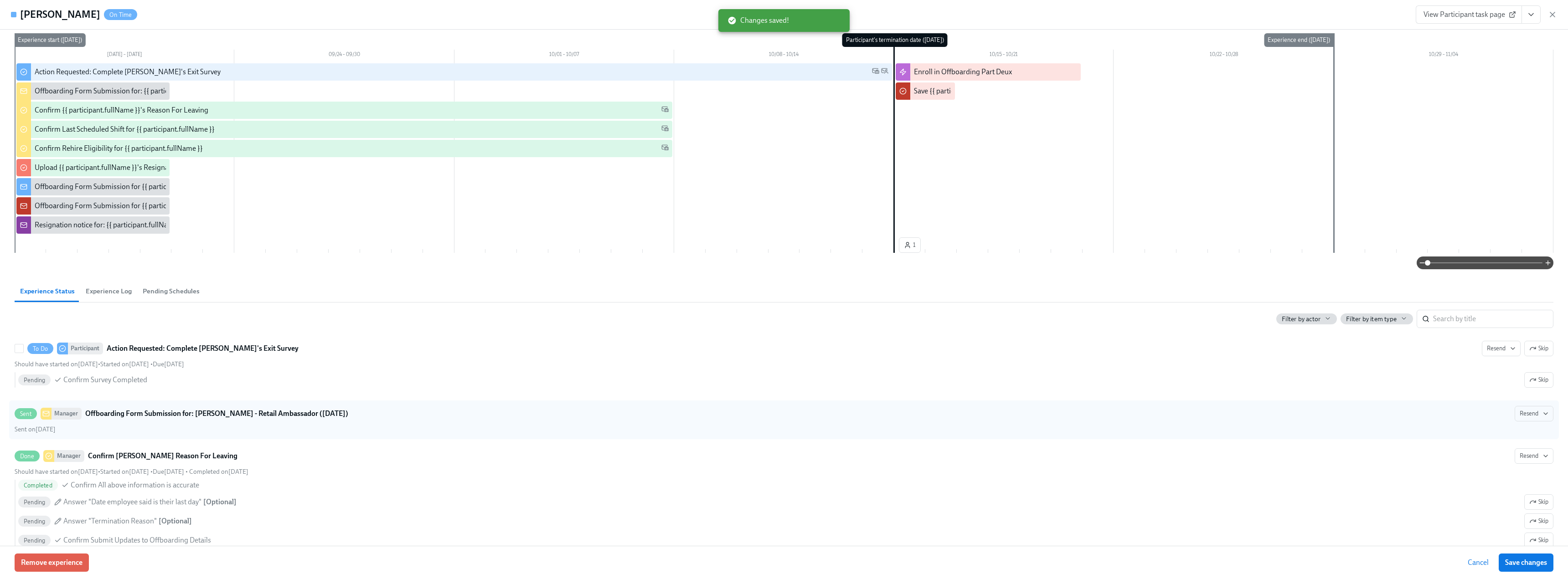
scroll to position [136, 0]
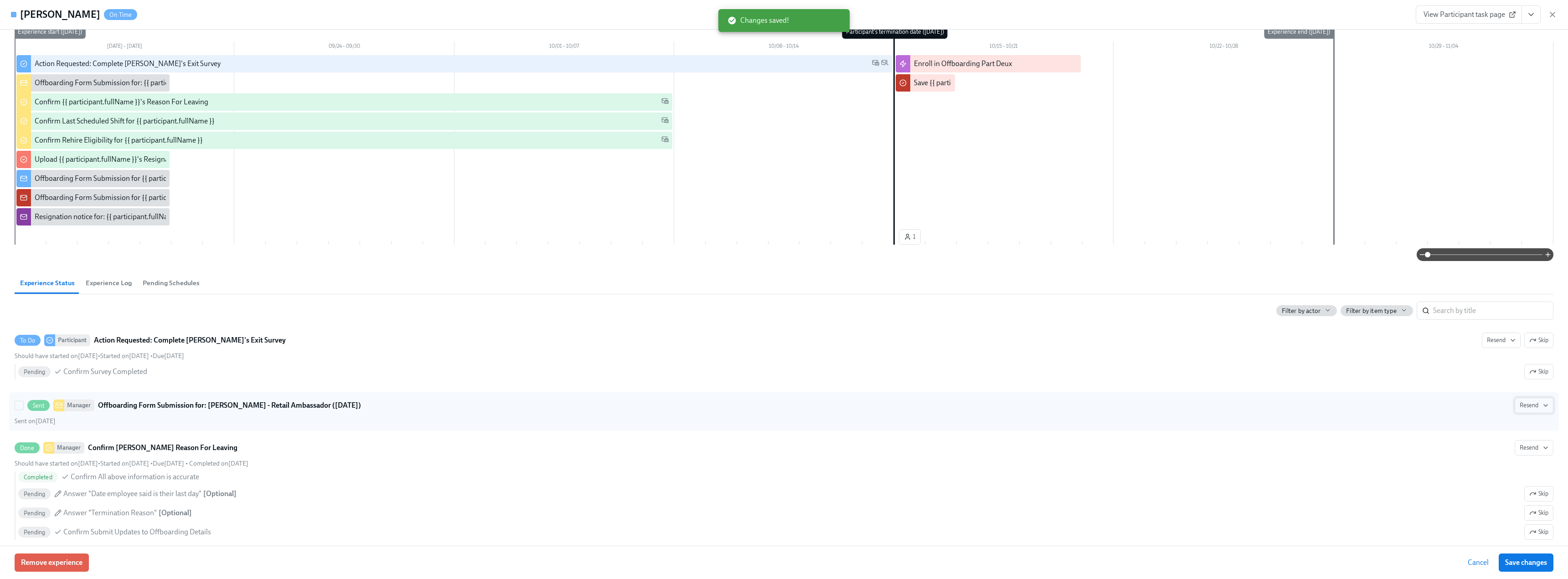
click at [1527, 405] on span "Resend" at bounding box center [1534, 405] width 29 height 9
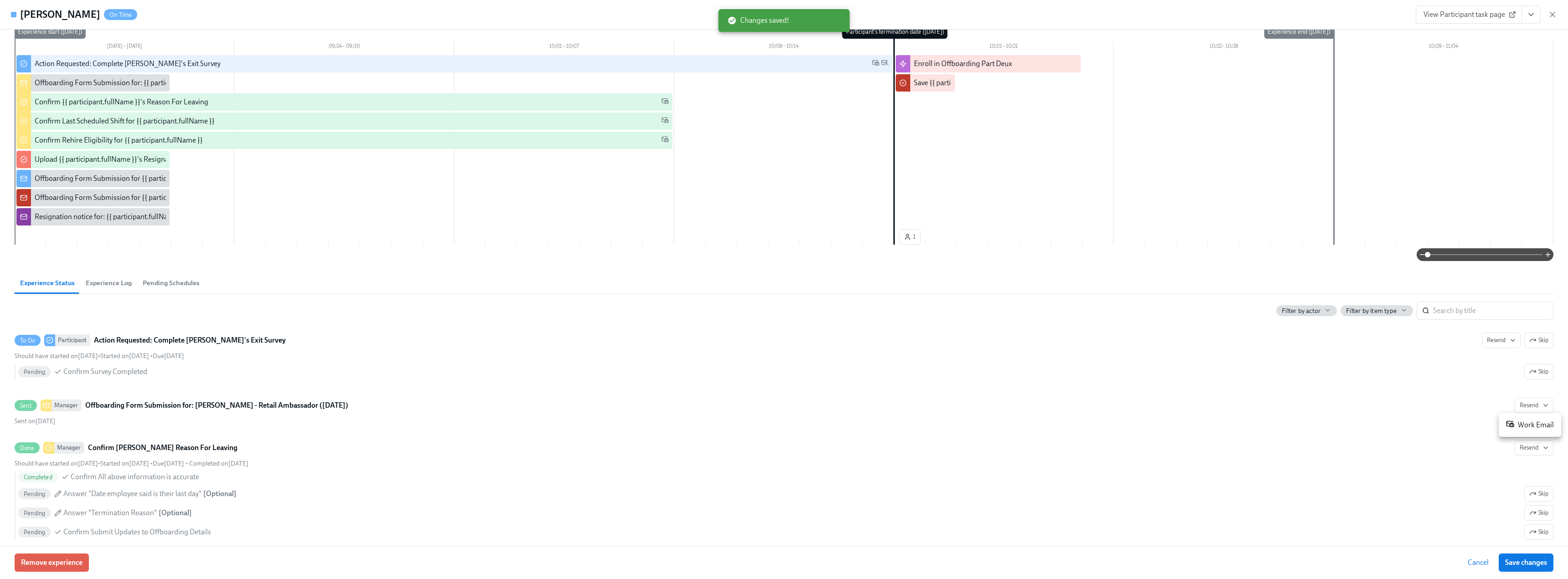
click at [1530, 424] on div "Work Email" at bounding box center [1530, 425] width 48 height 11
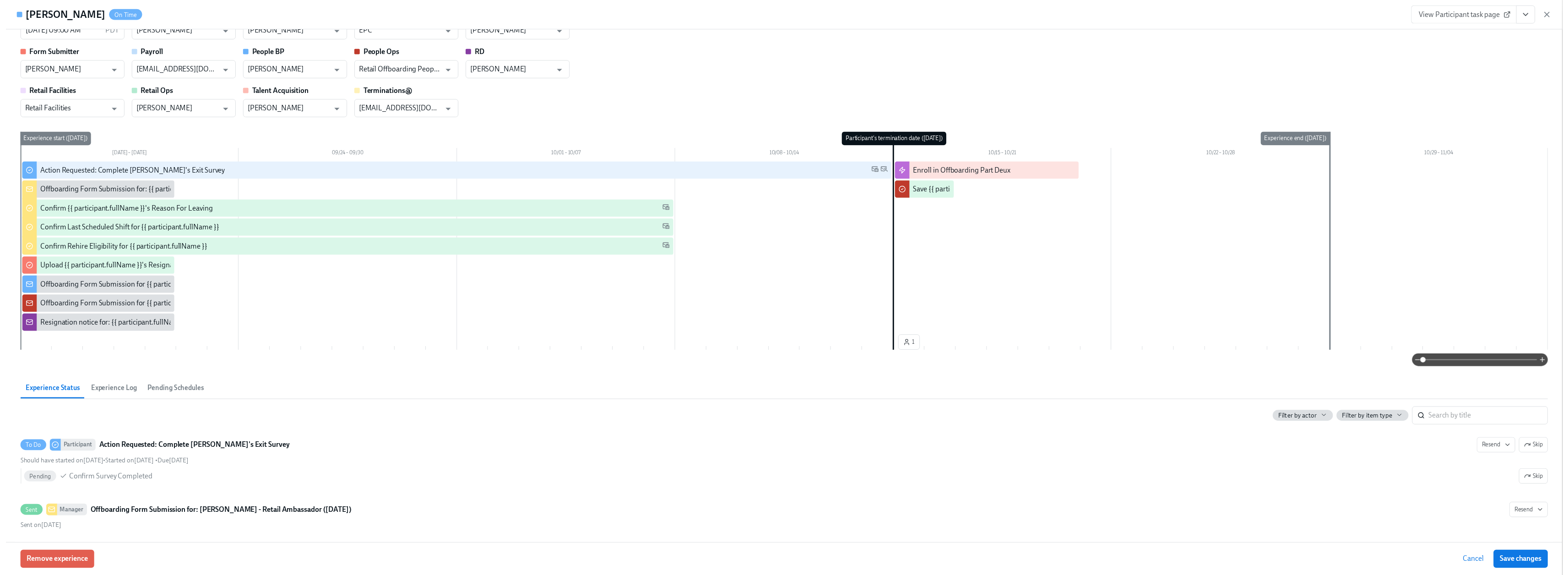
scroll to position [0, 0]
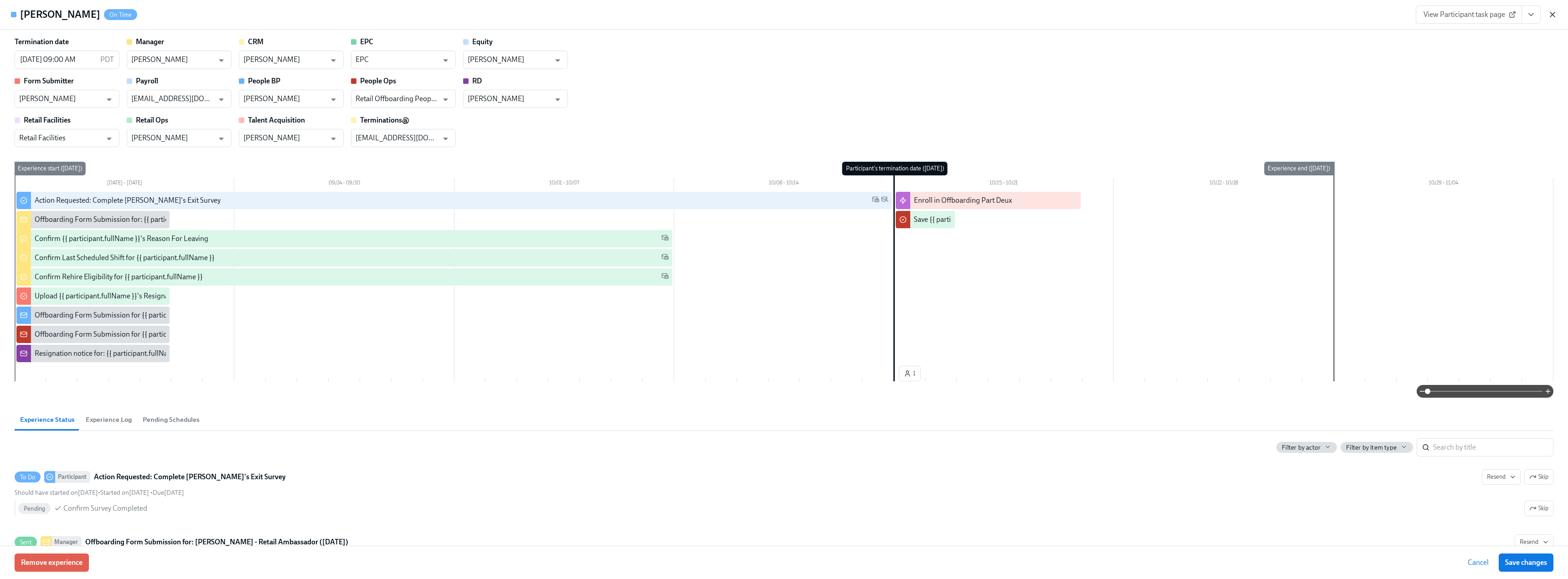
click at [1556, 11] on icon "button" at bounding box center [1553, 14] width 9 height 9
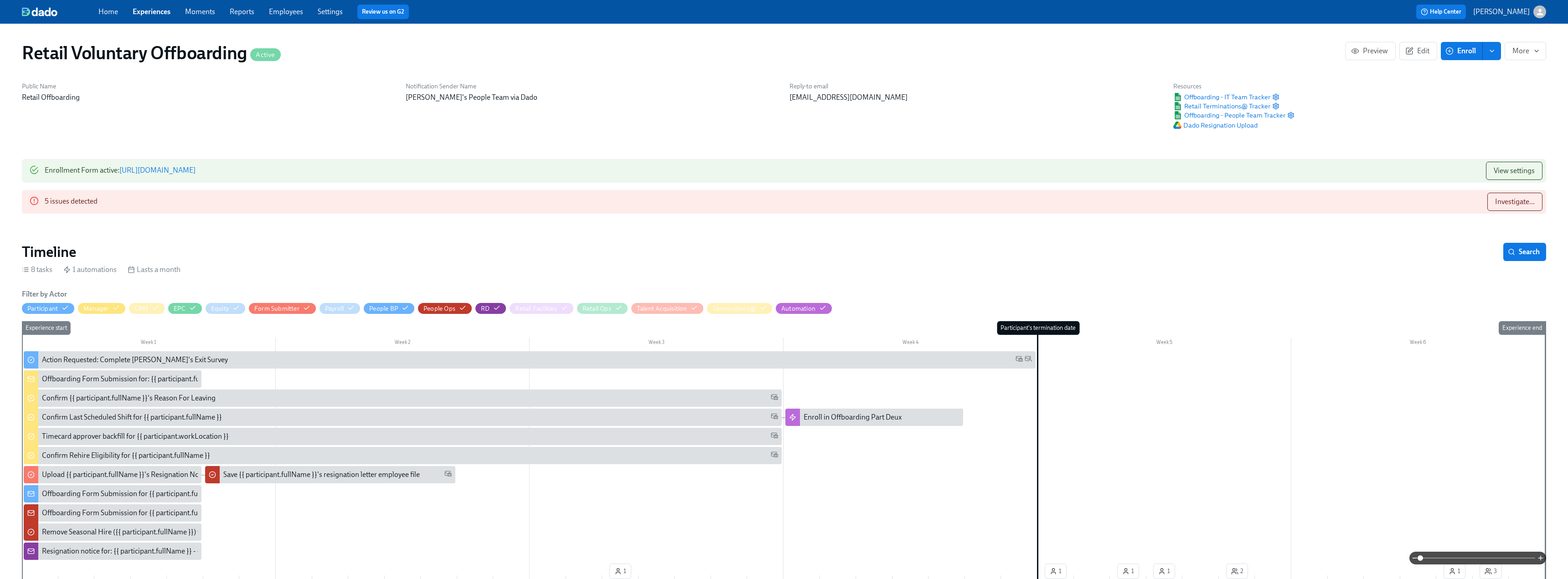
scroll to position [0, 629]
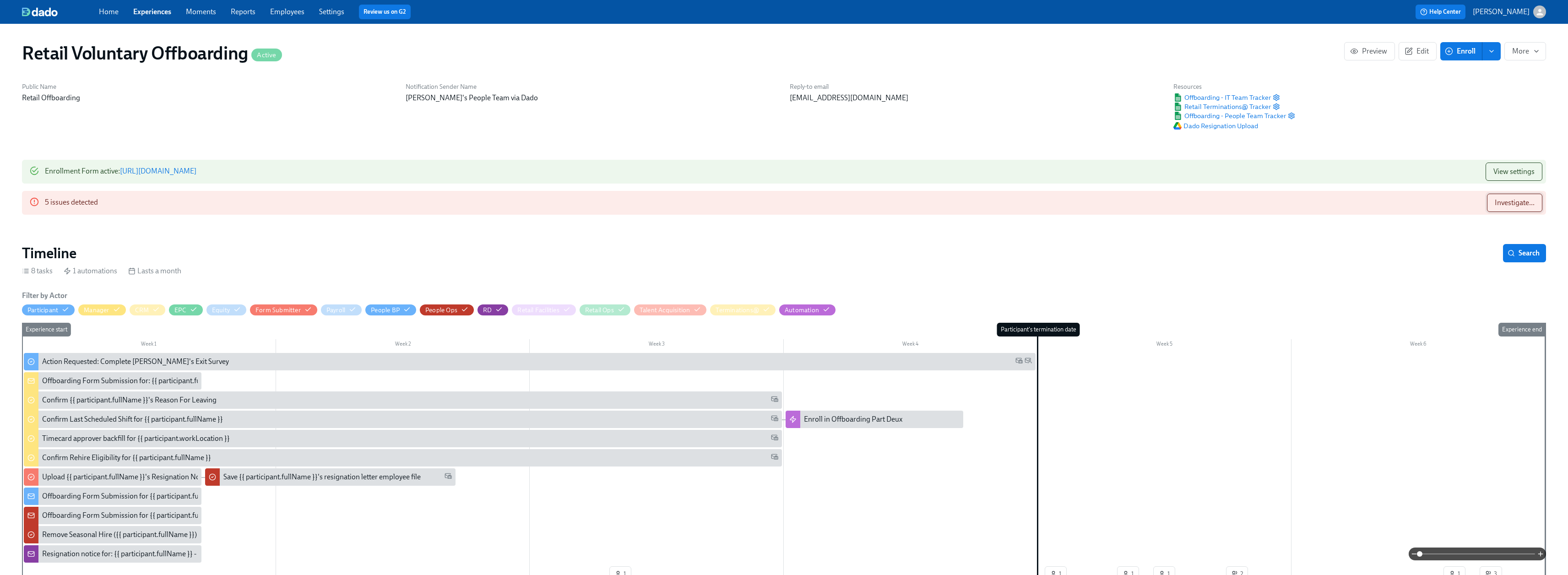
click at [1513, 208] on button "Investigate..." at bounding box center [1515, 203] width 56 height 19
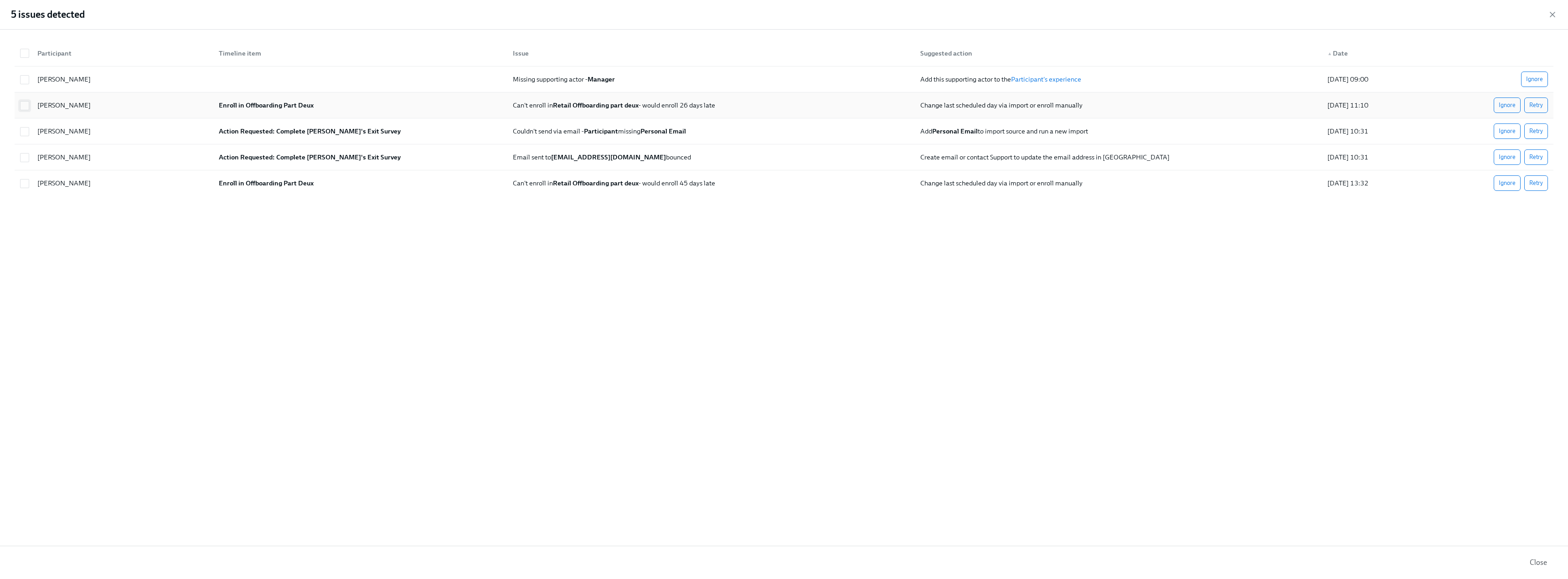
click at [22, 106] on input "checkbox" at bounding box center [24, 105] width 8 height 8
checkbox input "true"
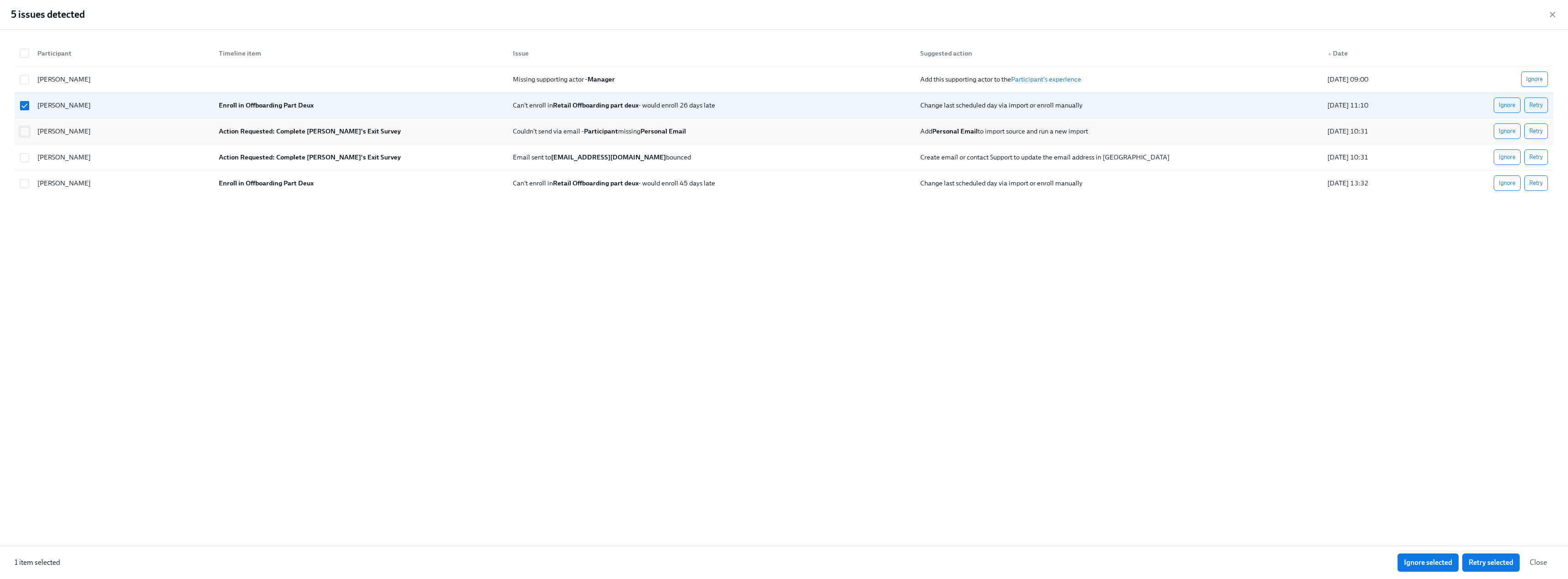
click at [27, 132] on input "checkbox" at bounding box center [24, 132] width 8 height 8
checkbox input "true"
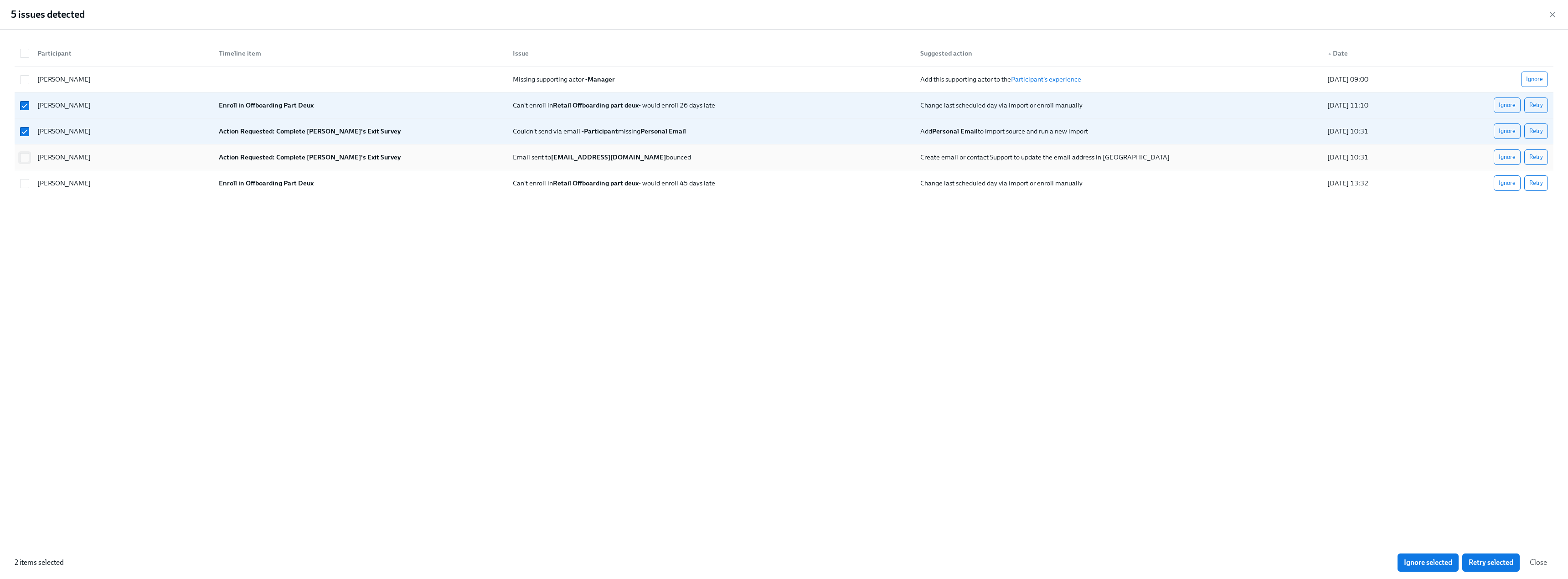
click at [25, 159] on input "checkbox" at bounding box center [24, 157] width 8 height 8
checkbox input "true"
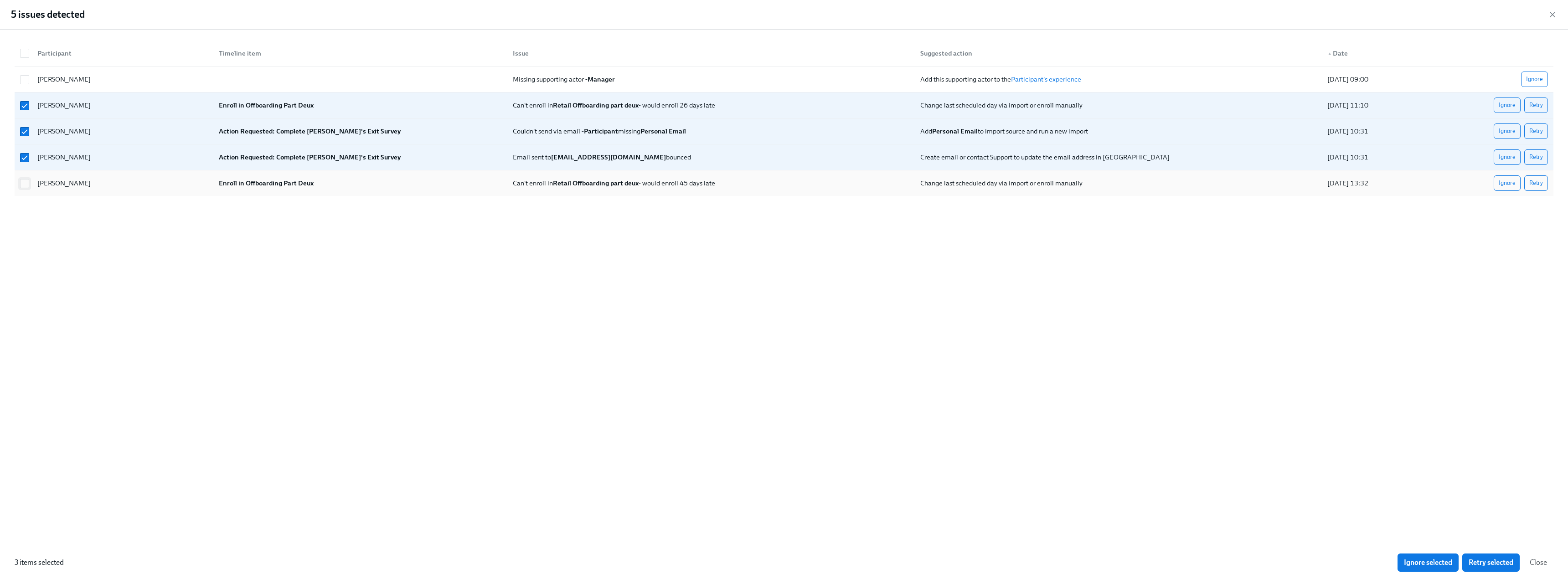
click at [26, 182] on input "checkbox" at bounding box center [24, 183] width 8 height 8
checkbox input "true"
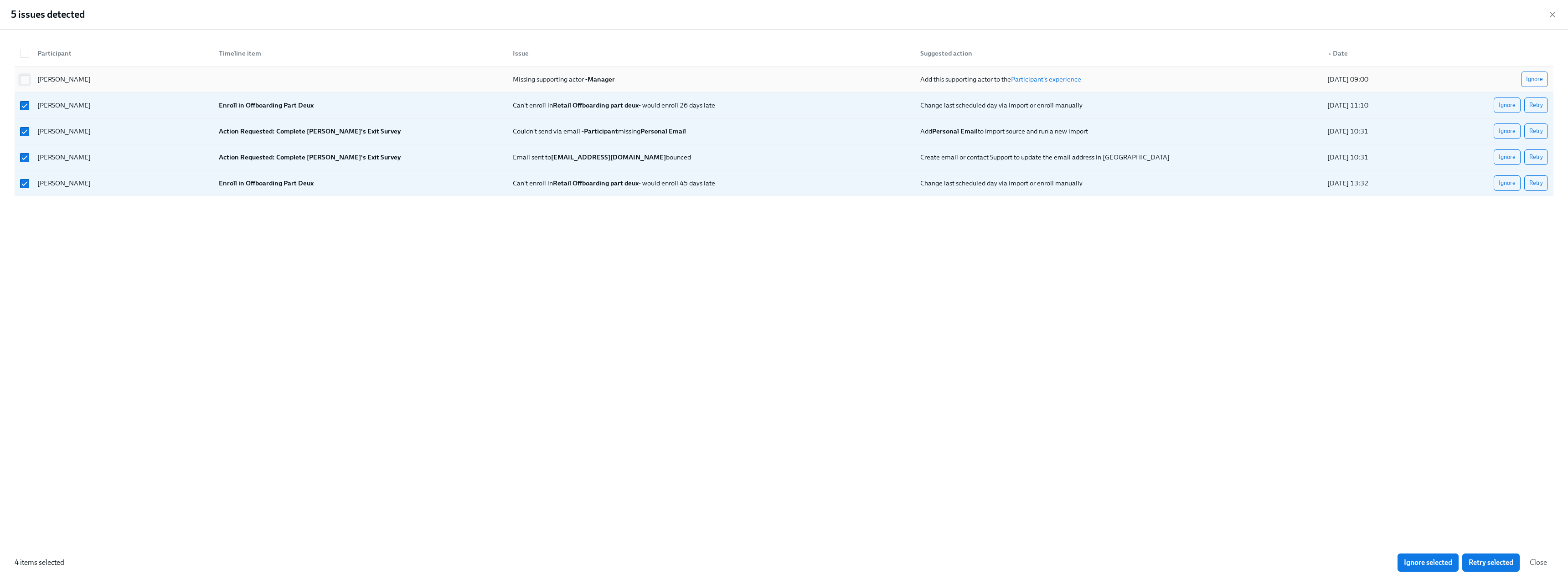
click at [26, 79] on input "checkbox" at bounding box center [24, 79] width 8 height 8
checkbox input "true"
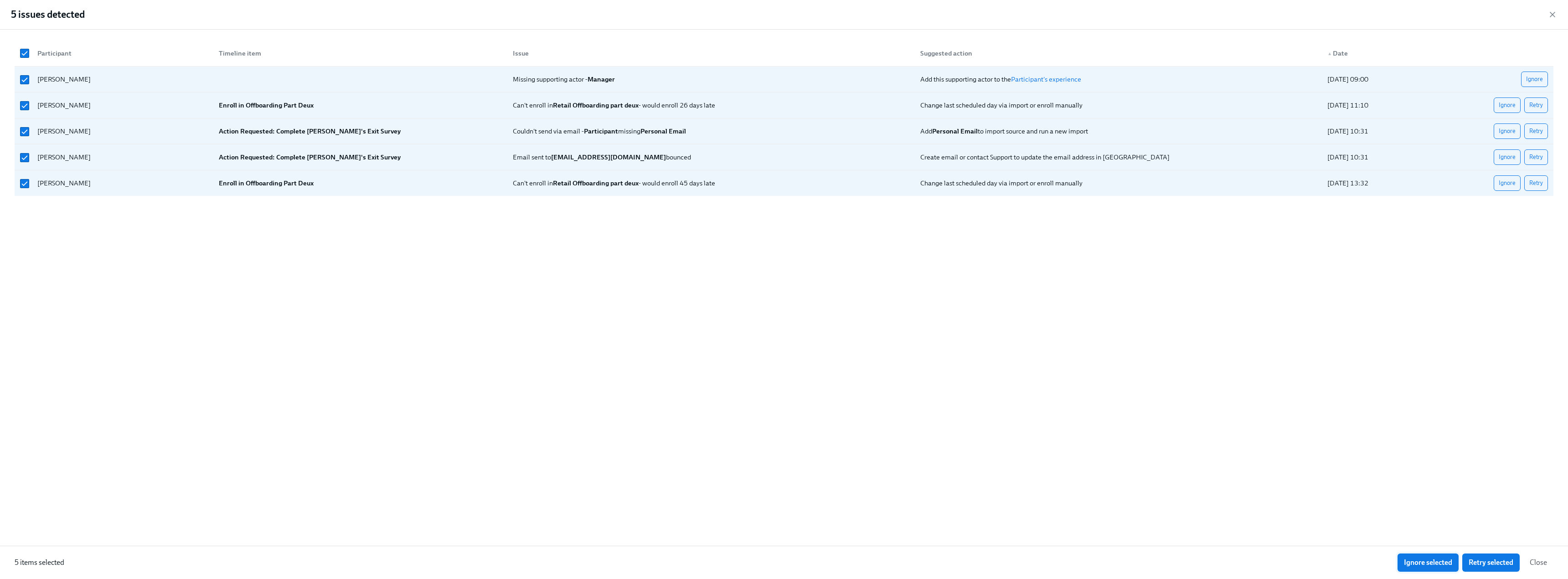
click at [1437, 565] on span "Ignore selected" at bounding box center [1428, 562] width 49 height 9
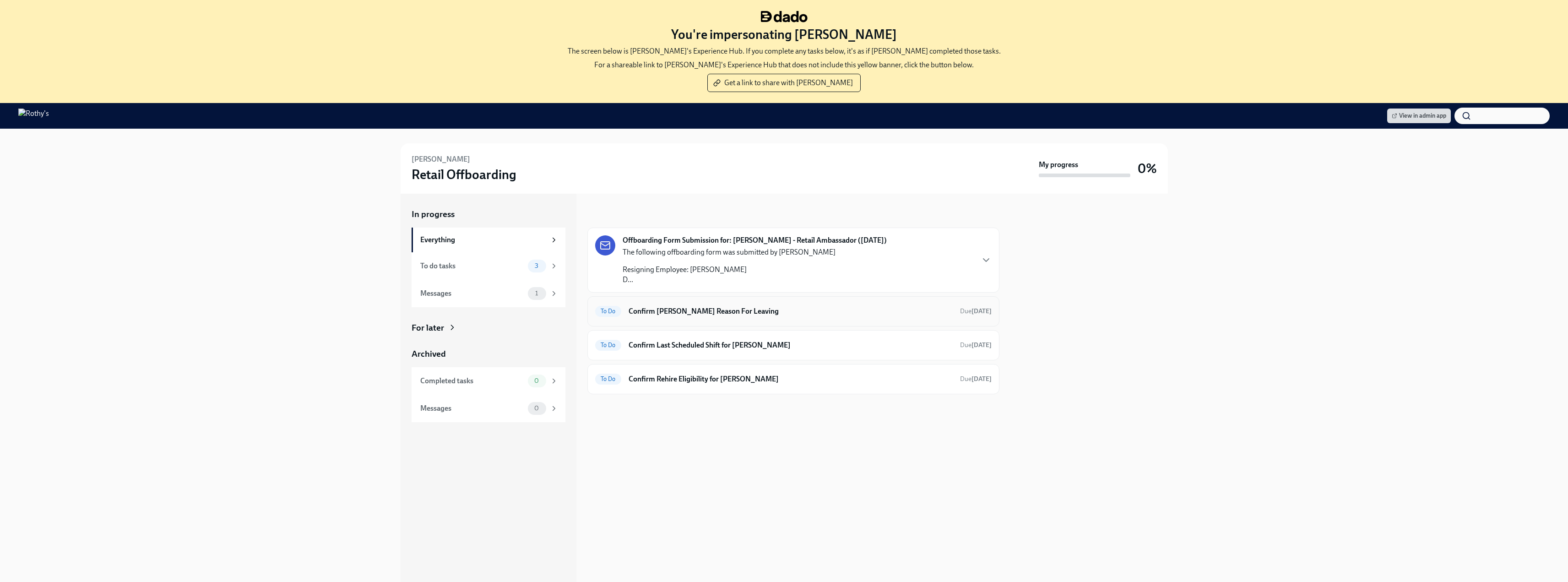
click at [737, 310] on h6 "Confirm [PERSON_NAME] Reason For Leaving" at bounding box center [790, 311] width 324 height 10
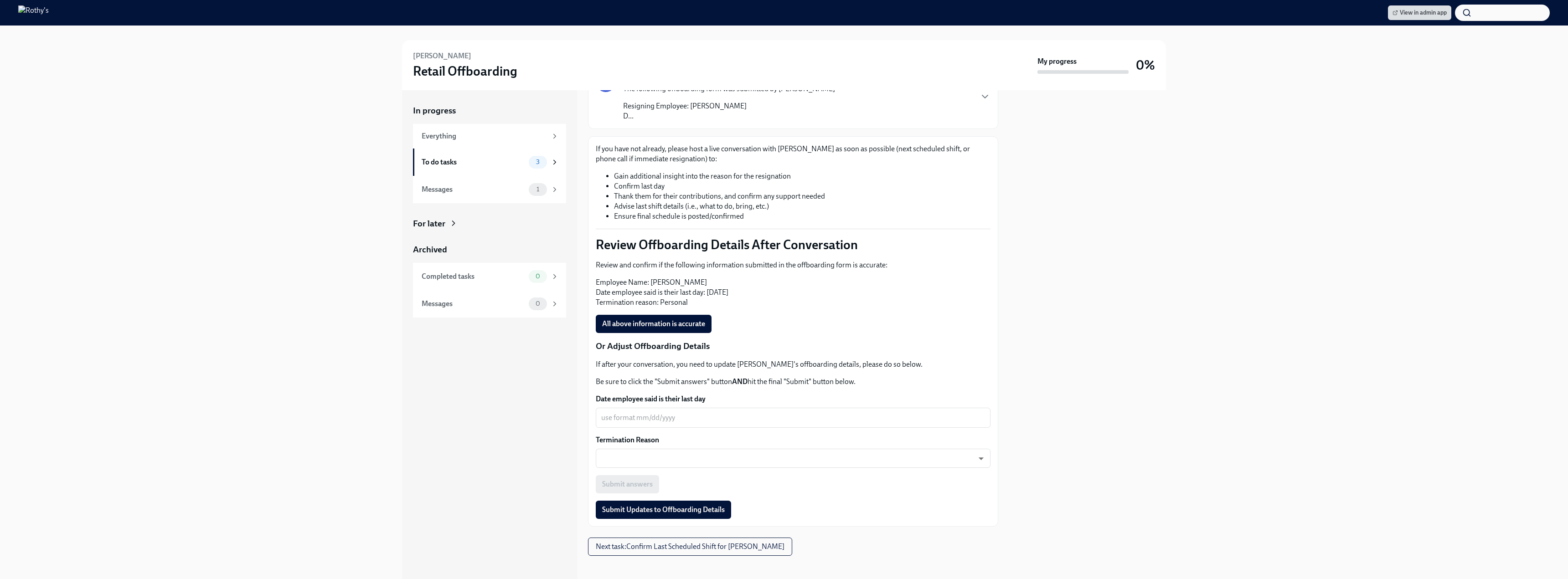
scroll to position [85, 0]
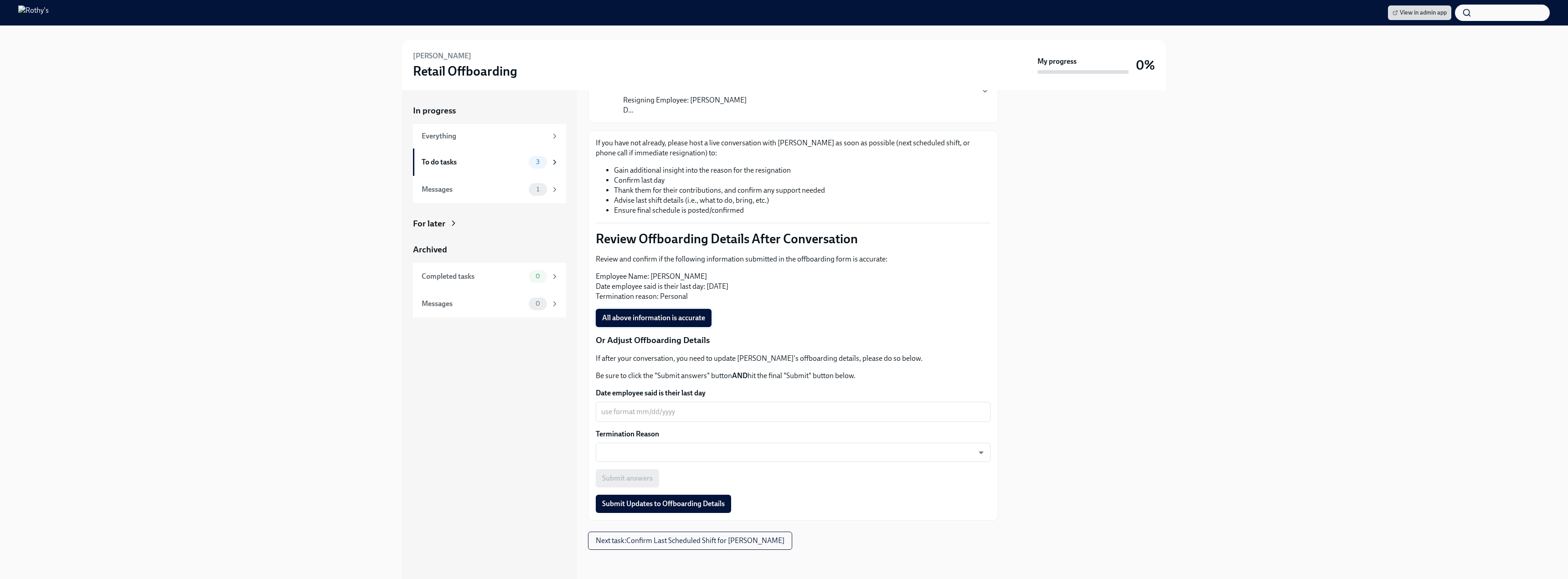
click at [679, 325] on button "All above information is accurate" at bounding box center [654, 318] width 116 height 18
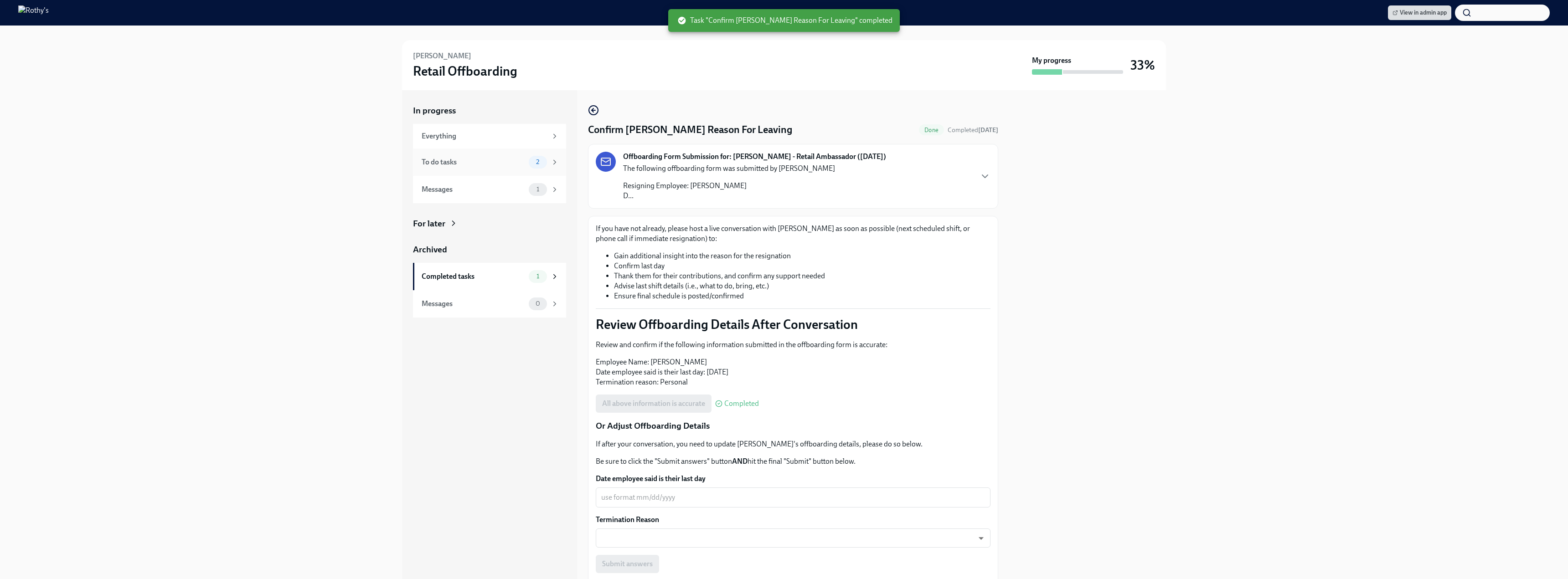
click at [532, 159] on span "2" at bounding box center [537, 162] width 14 height 7
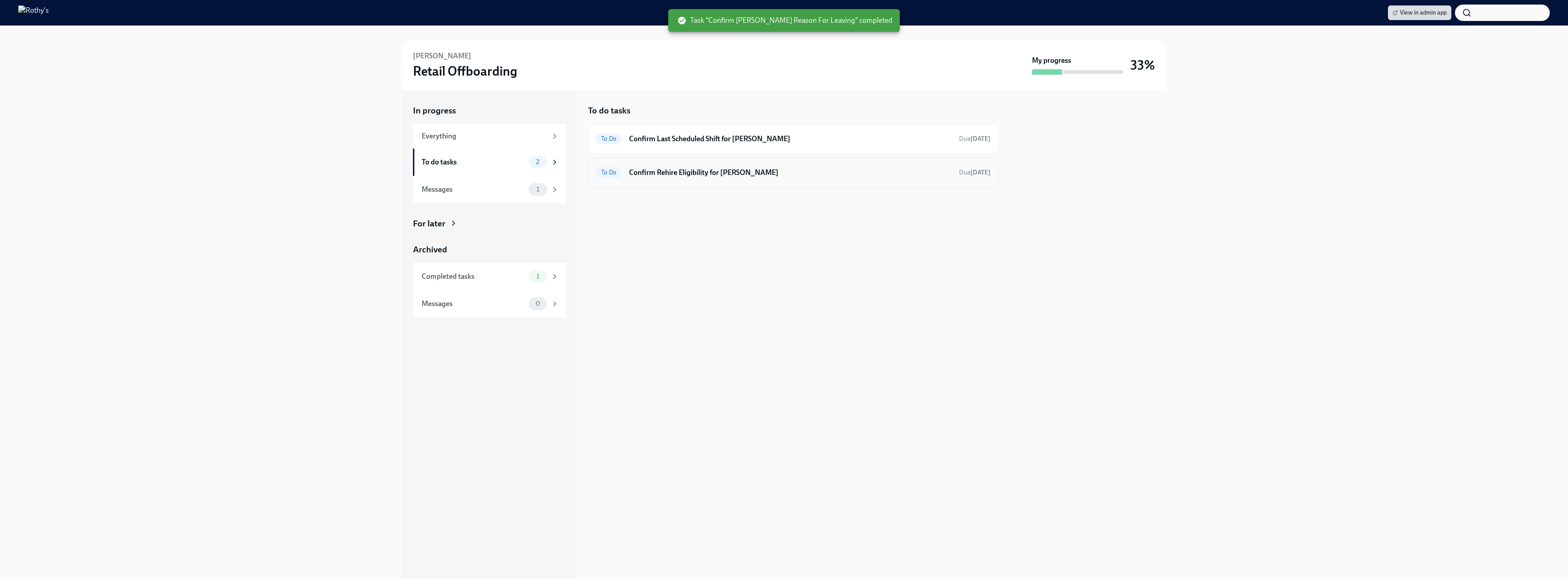
click at [735, 170] on h6 "Confirm Rehire Eligibility for Julia Hernandez" at bounding box center [790, 173] width 323 height 10
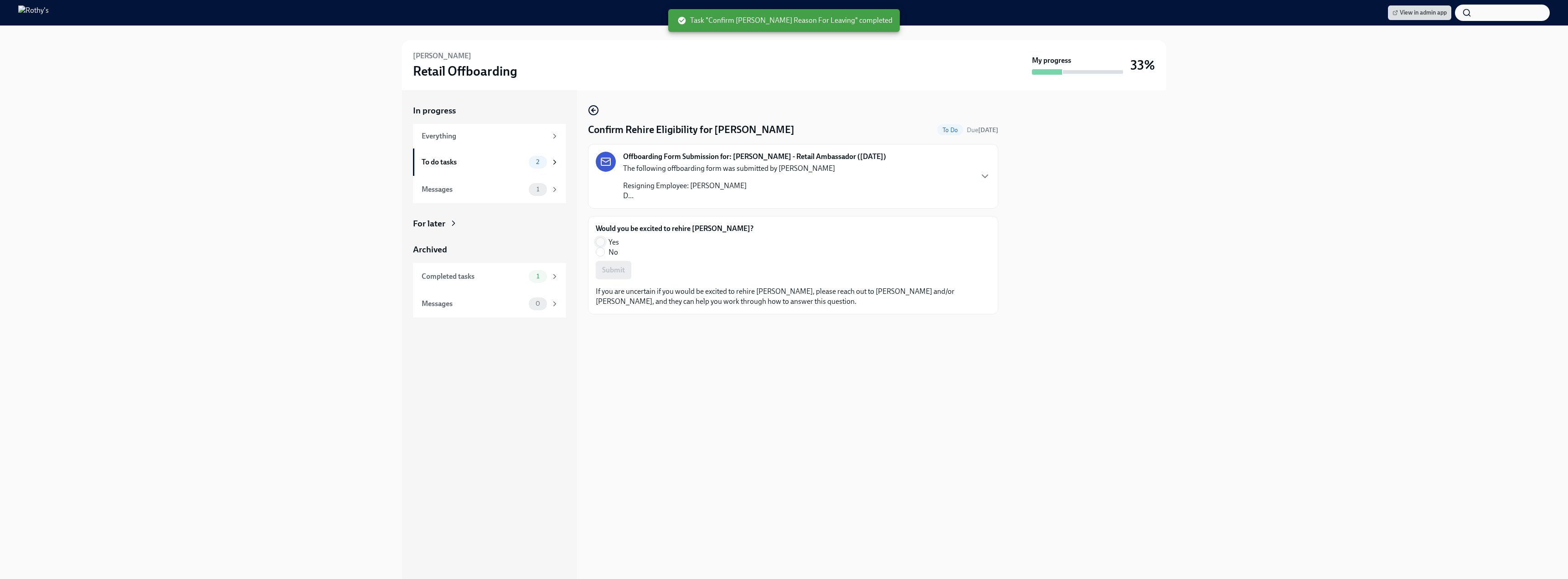
click at [604, 243] on input "Yes" at bounding box center [600, 242] width 8 height 8
radio input "true"
click at [623, 274] on span "Submit" at bounding box center [613, 270] width 23 height 9
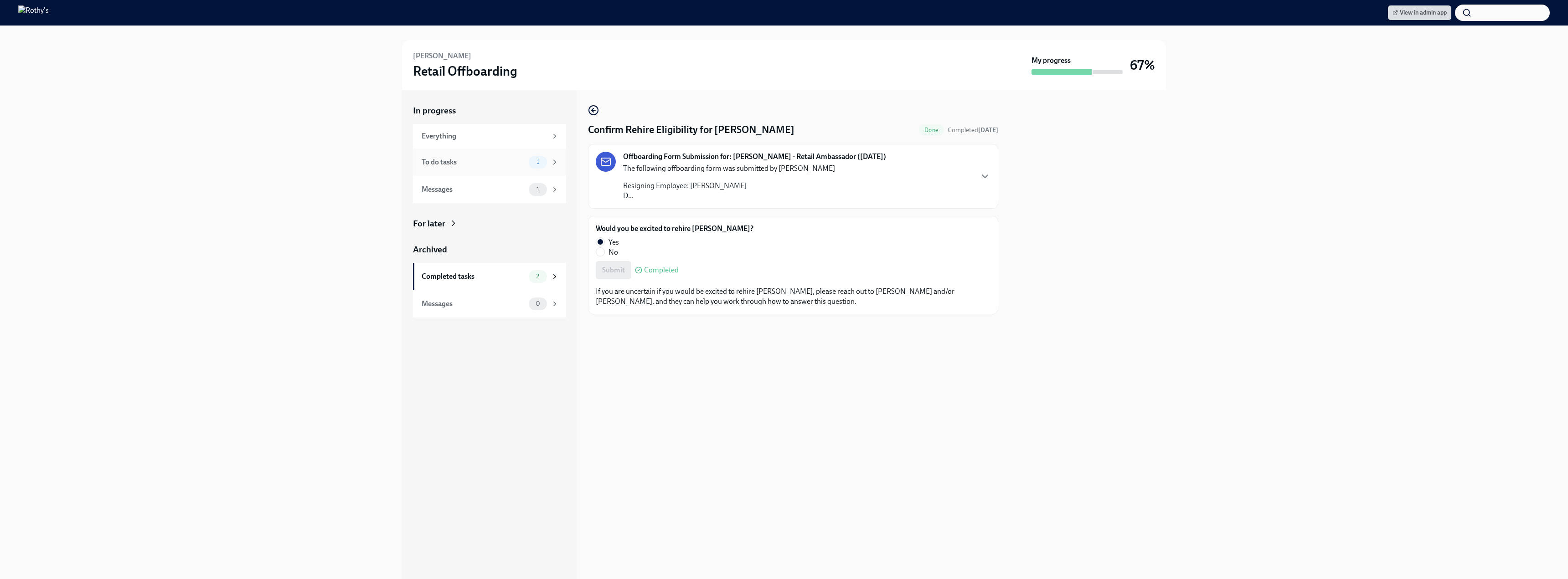
click at [478, 162] on div "To do tasks" at bounding box center [473, 162] width 103 height 10
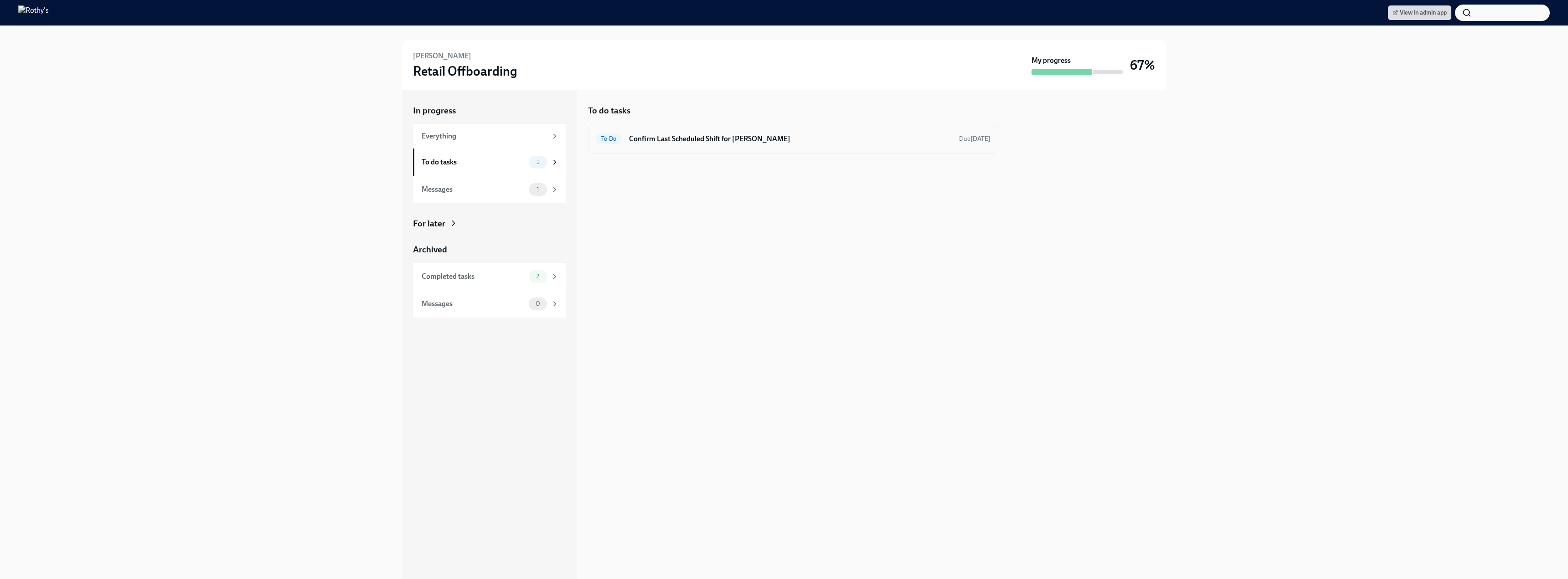
click at [662, 132] on div "To Do Confirm Last Scheduled Shift for Julia Hernandez Due 7 days ago" at bounding box center [793, 139] width 395 height 15
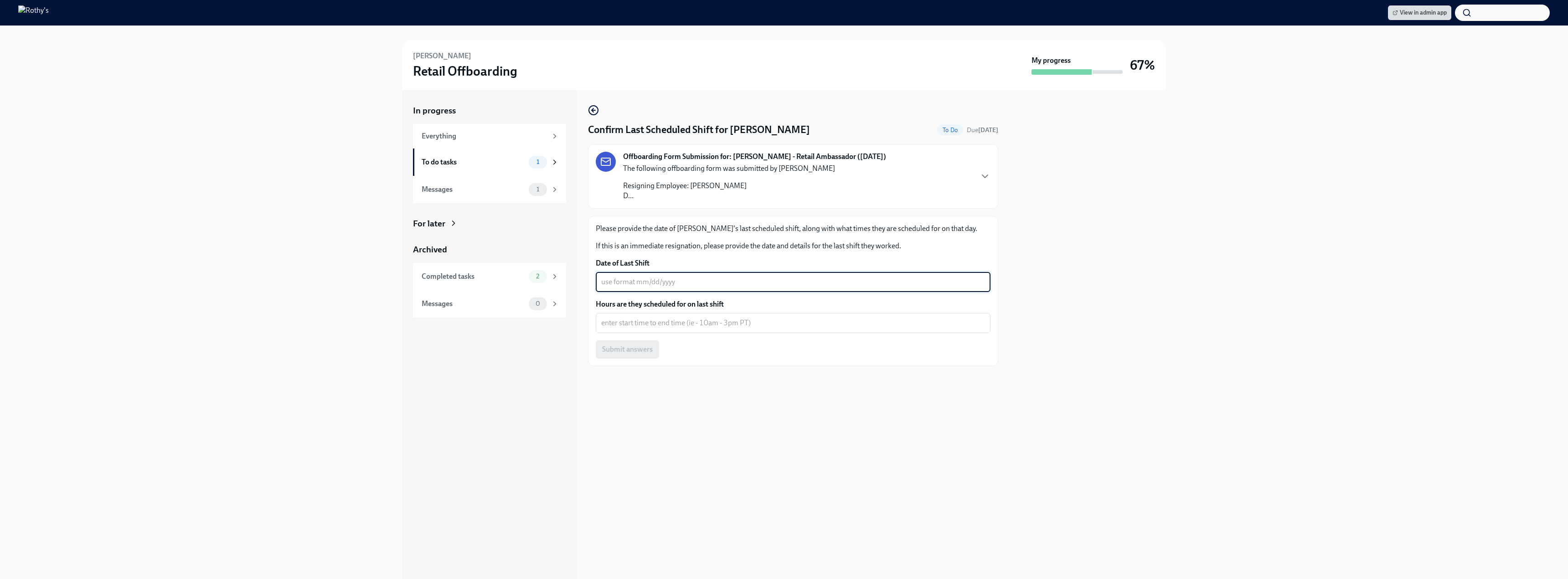
click at [639, 278] on textarea "Date of Last Shift" at bounding box center [793, 282] width 384 height 11
type textarea "09/14/2025"
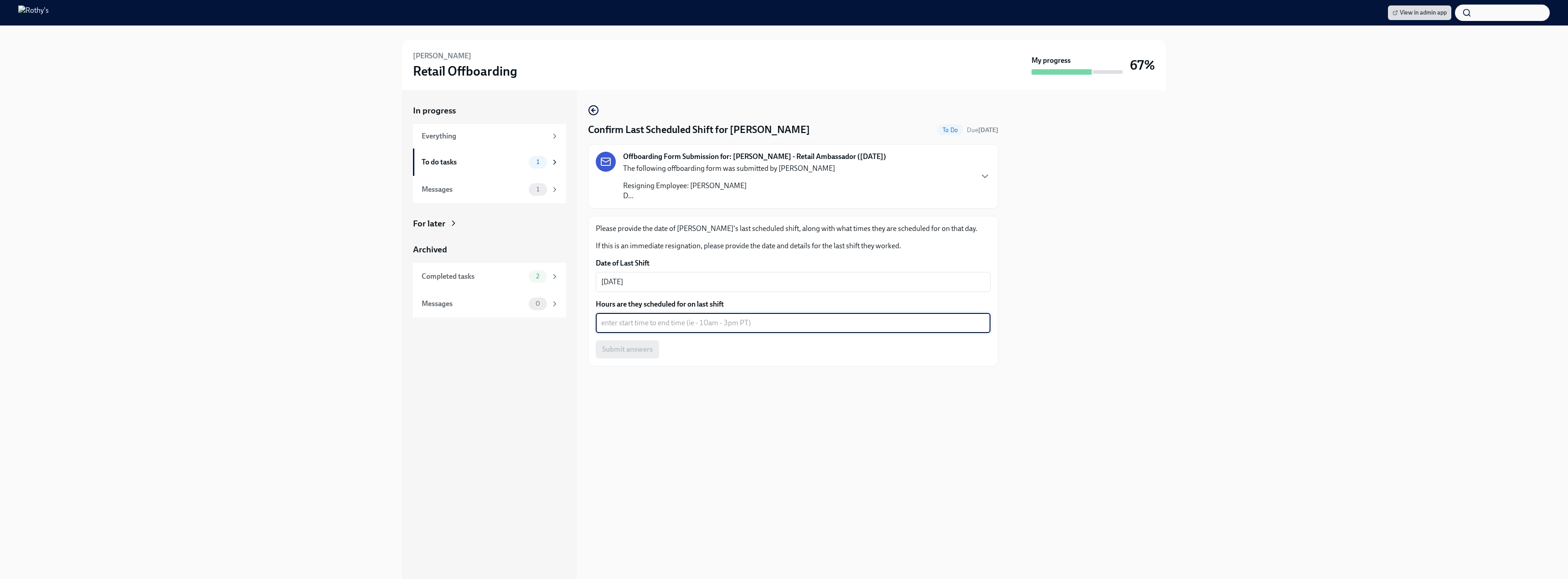
click at [710, 325] on textarea "Hours are they scheduled for on last shift" at bounding box center [793, 323] width 384 height 11
type textarea "Immediately"
click at [625, 350] on span "Submit answers" at bounding box center [627, 349] width 50 height 9
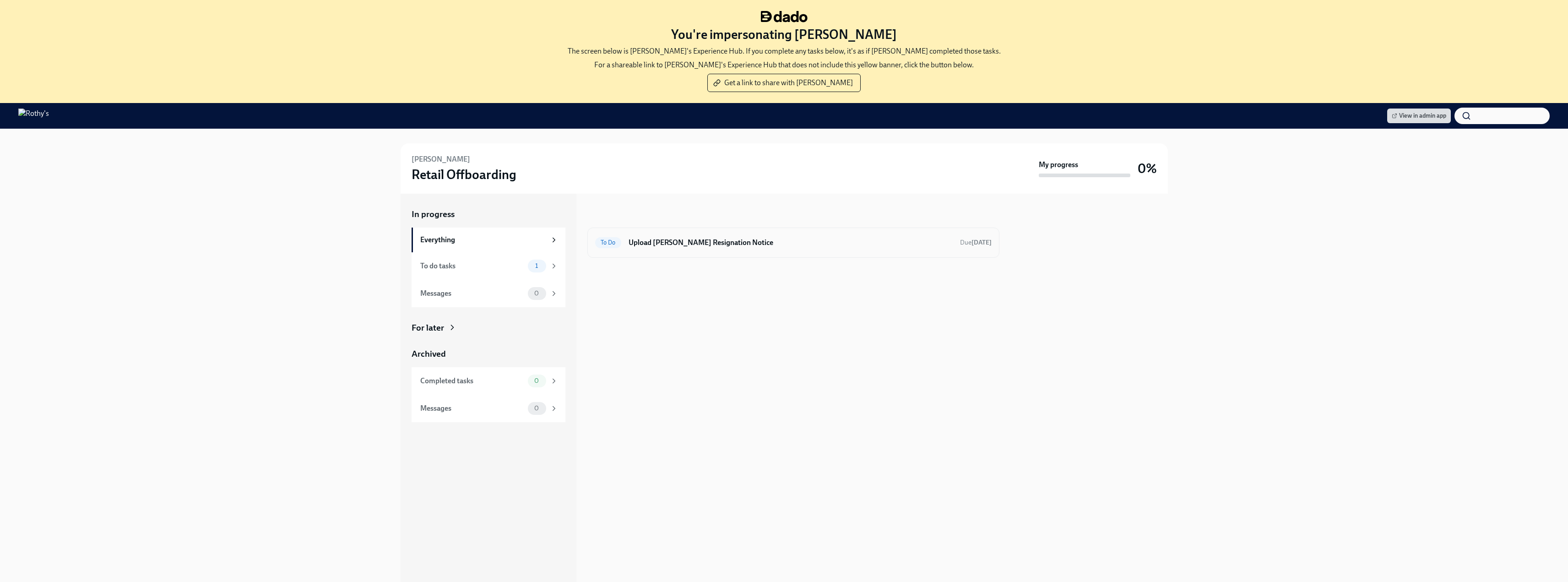
click at [680, 243] on h6 "Upload [PERSON_NAME] Resignation Notice" at bounding box center [790, 243] width 324 height 10
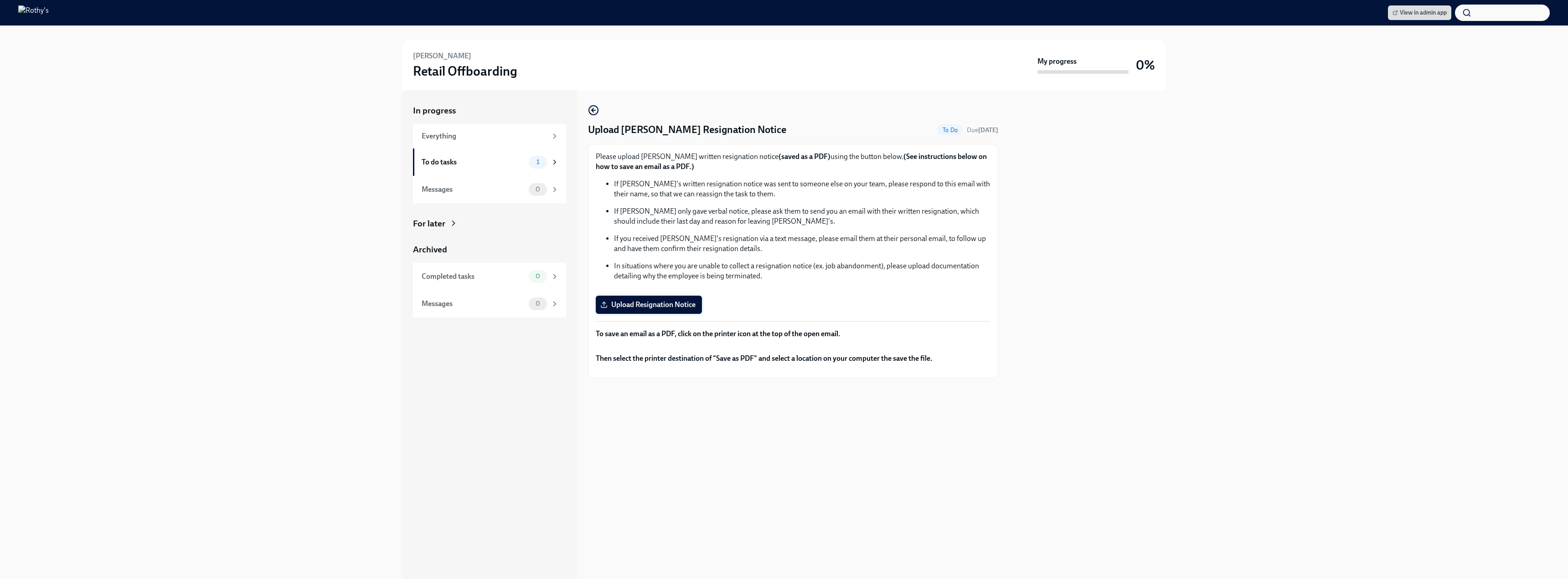
click at [649, 305] on span "Upload Resignation Notice" at bounding box center [649, 305] width 93 height 9
click at [0, 0] on input "Upload Resignation Notice" at bounding box center [0, 0] width 0 height 0
